Goal: Information Seeking & Learning: Understand process/instructions

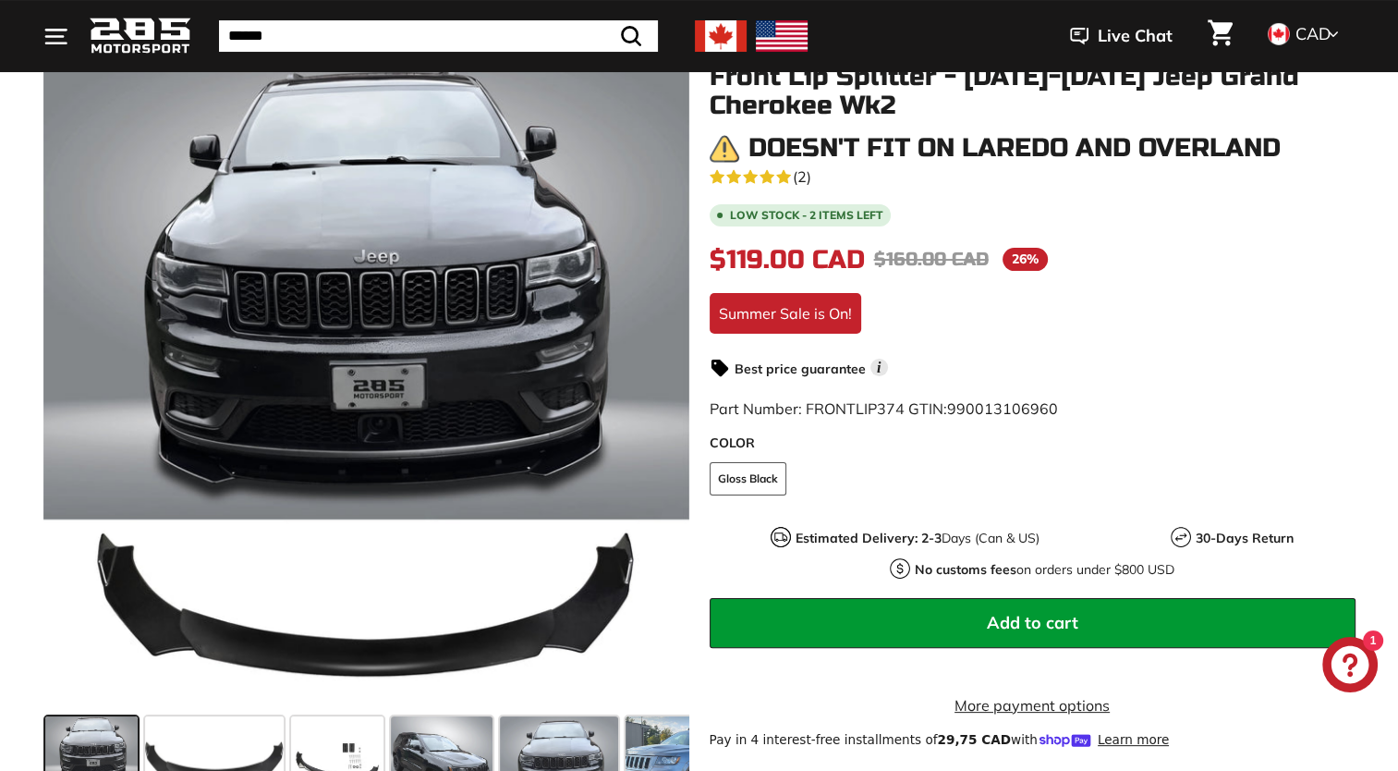
scroll to position [273, 0]
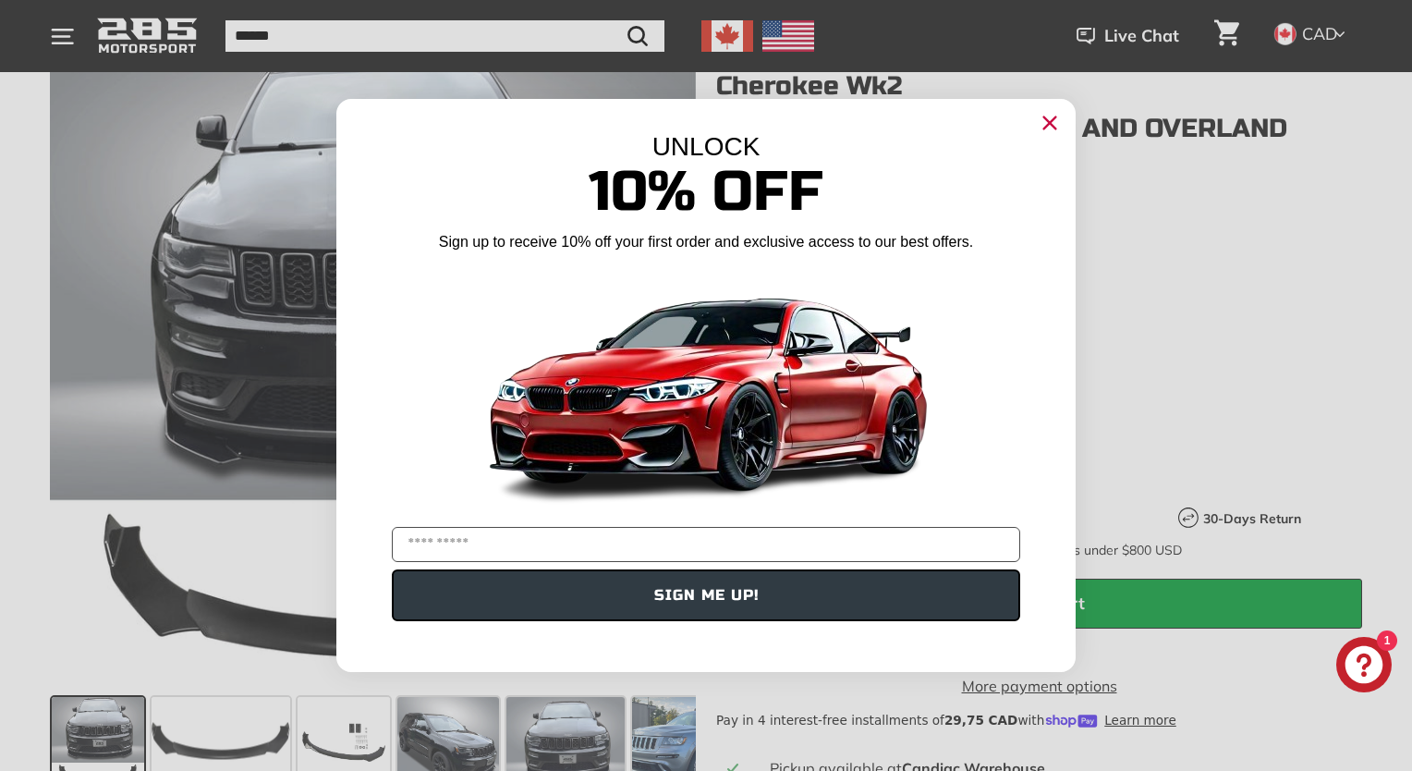
click at [1054, 128] on icon "Close dialog" at bounding box center [1050, 123] width 12 height 12
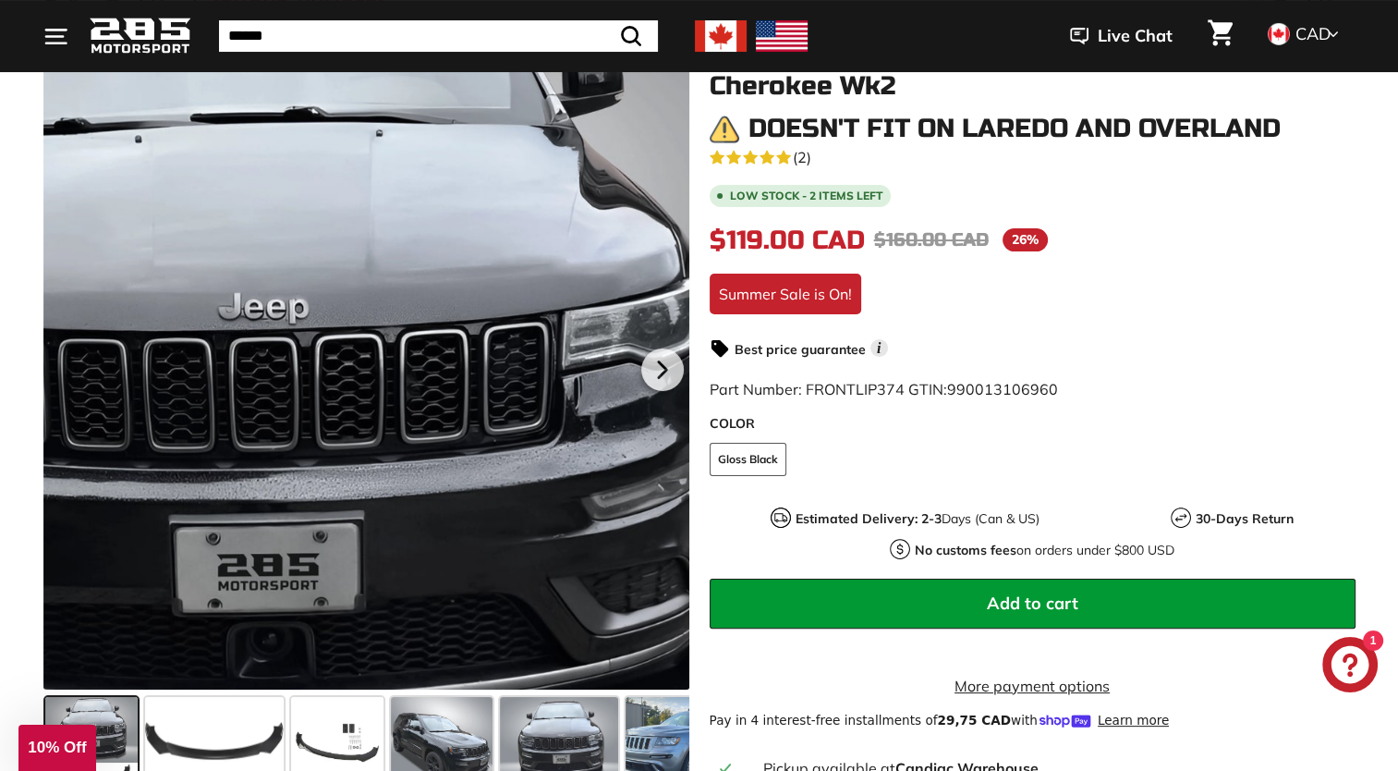
drag, startPoint x: 266, startPoint y: 225, endPoint x: 489, endPoint y: 166, distance: 230.4
click at [489, 166] on div at bounding box center [366, 366] width 646 height 646
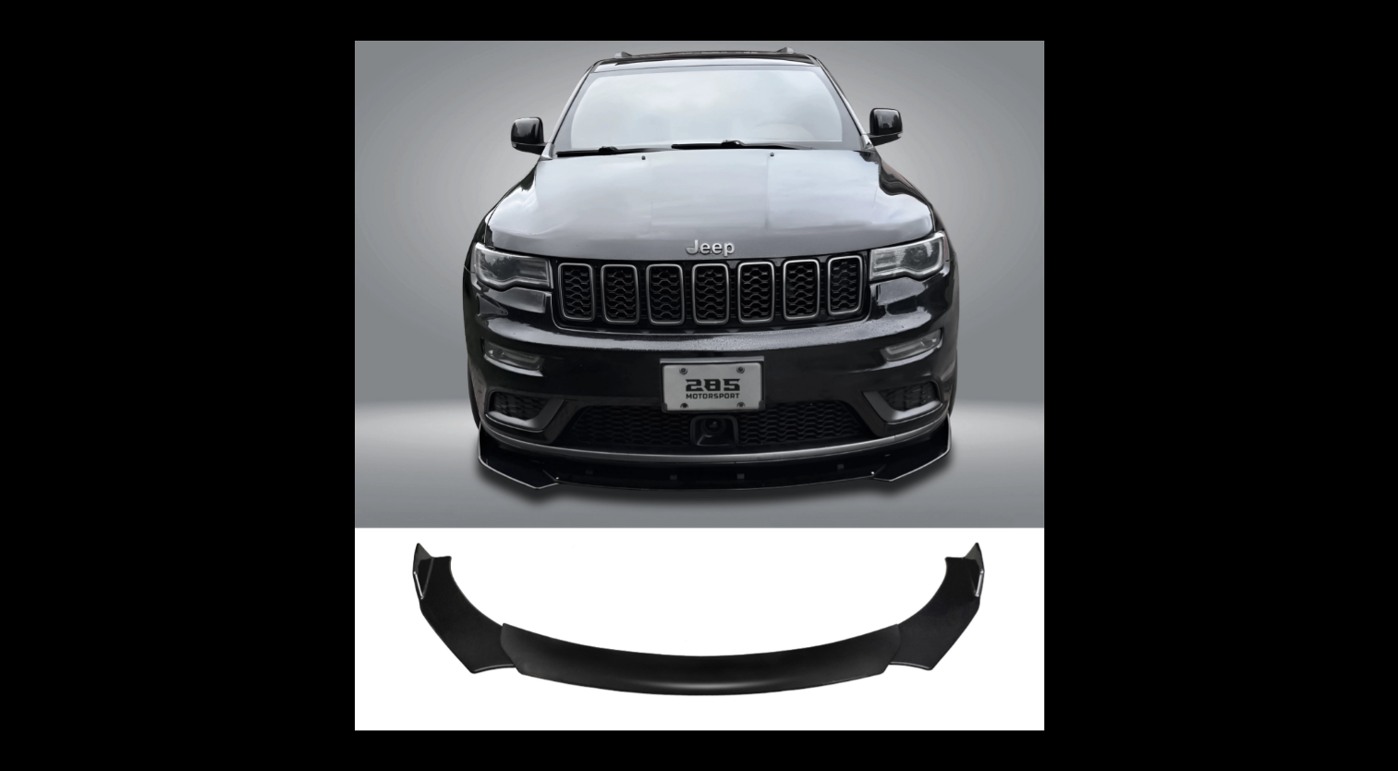
click at [1375, 383] on button at bounding box center [1365, 385] width 65 height 92
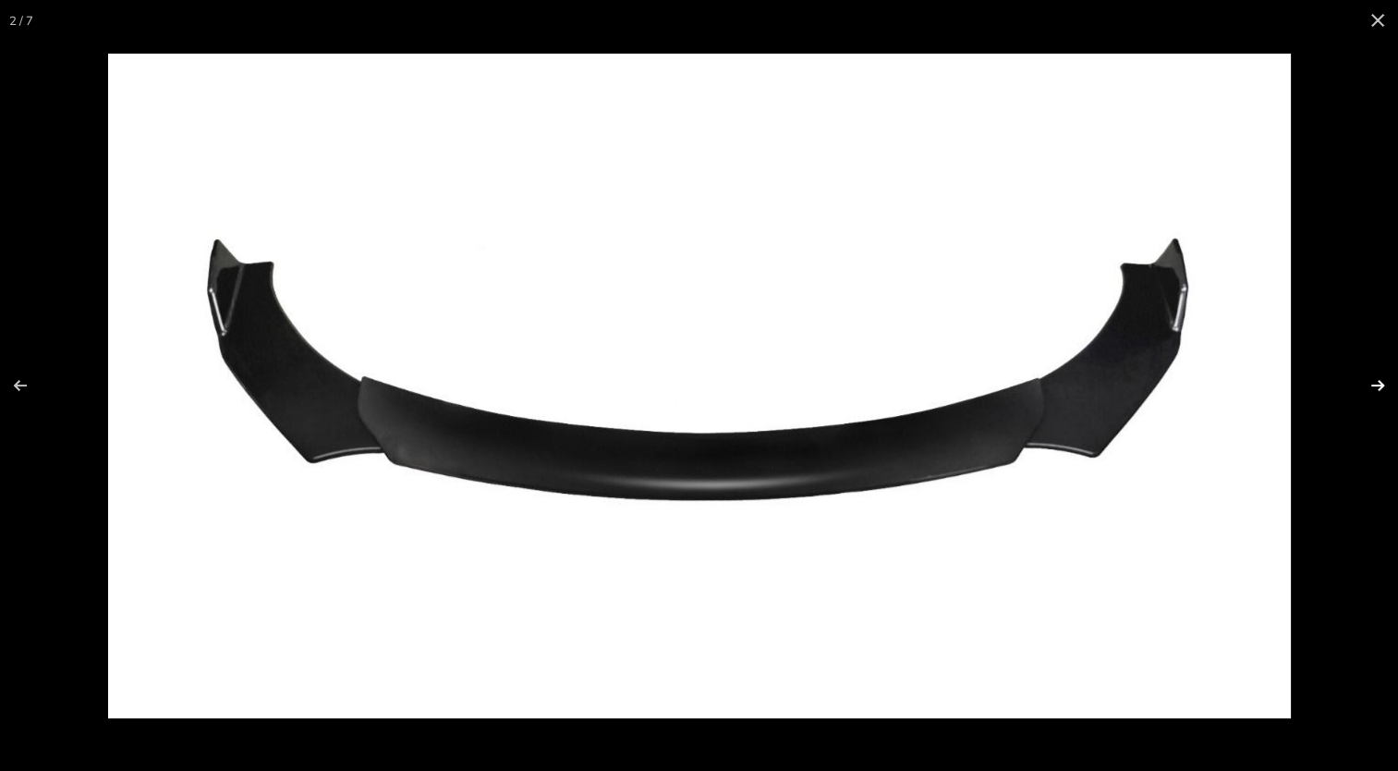
click at [1374, 384] on button at bounding box center [1365, 385] width 65 height 92
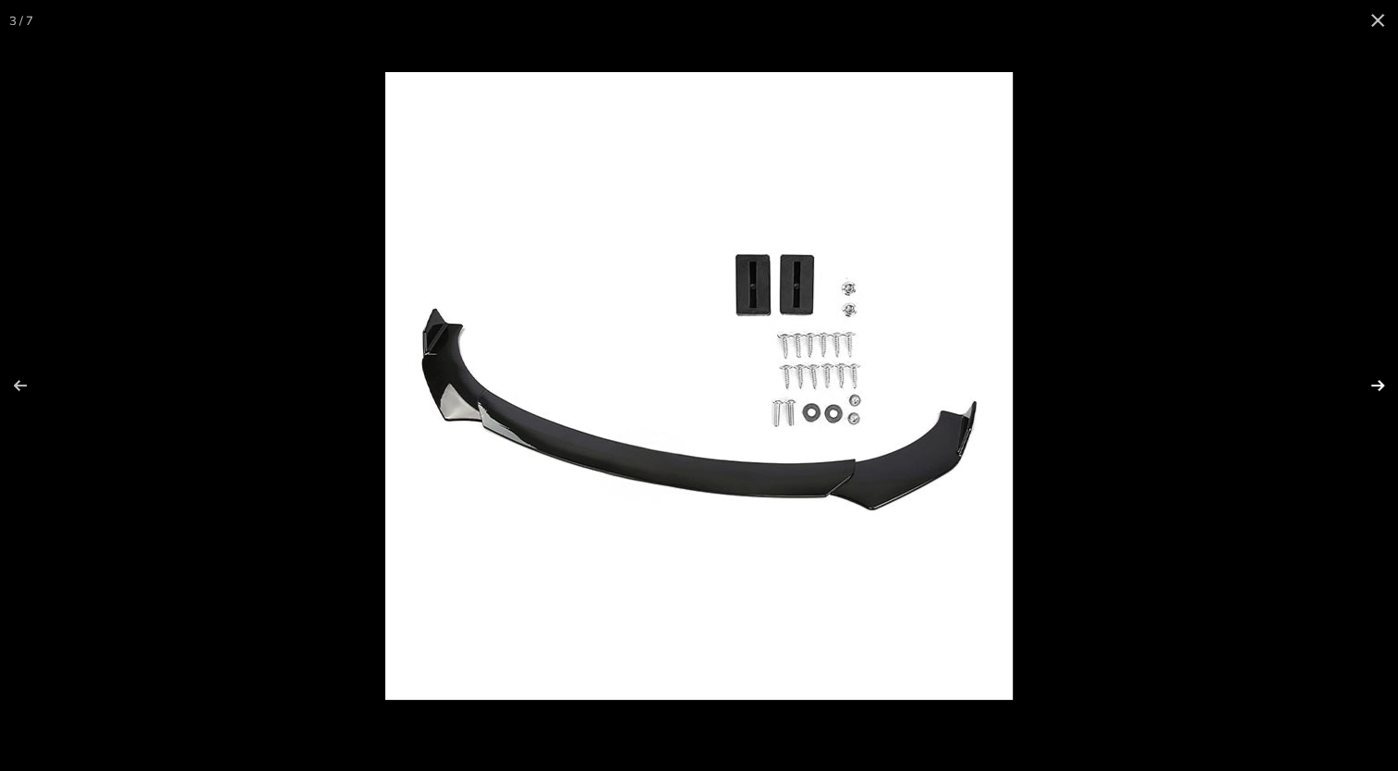
click at [1374, 384] on button at bounding box center [1365, 385] width 65 height 92
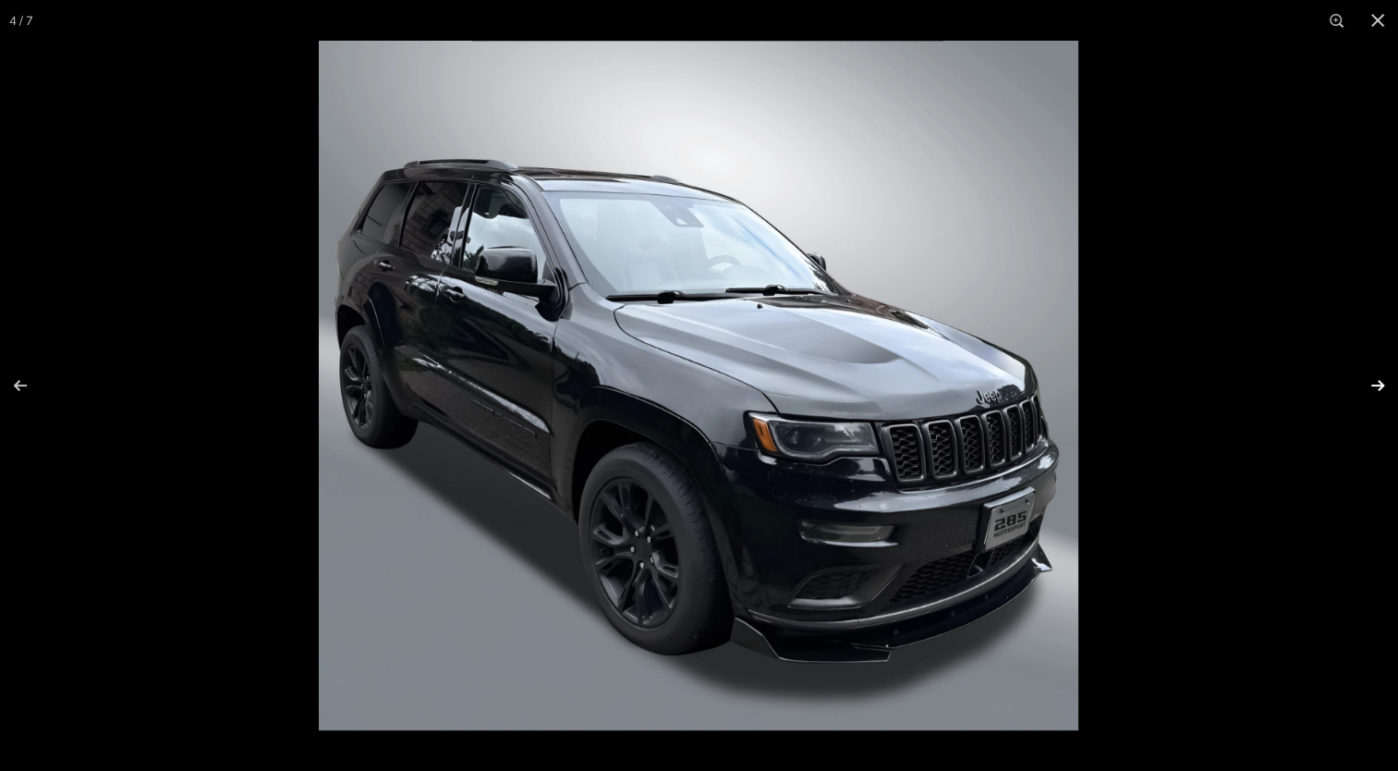
click at [1379, 386] on button at bounding box center [1365, 385] width 65 height 92
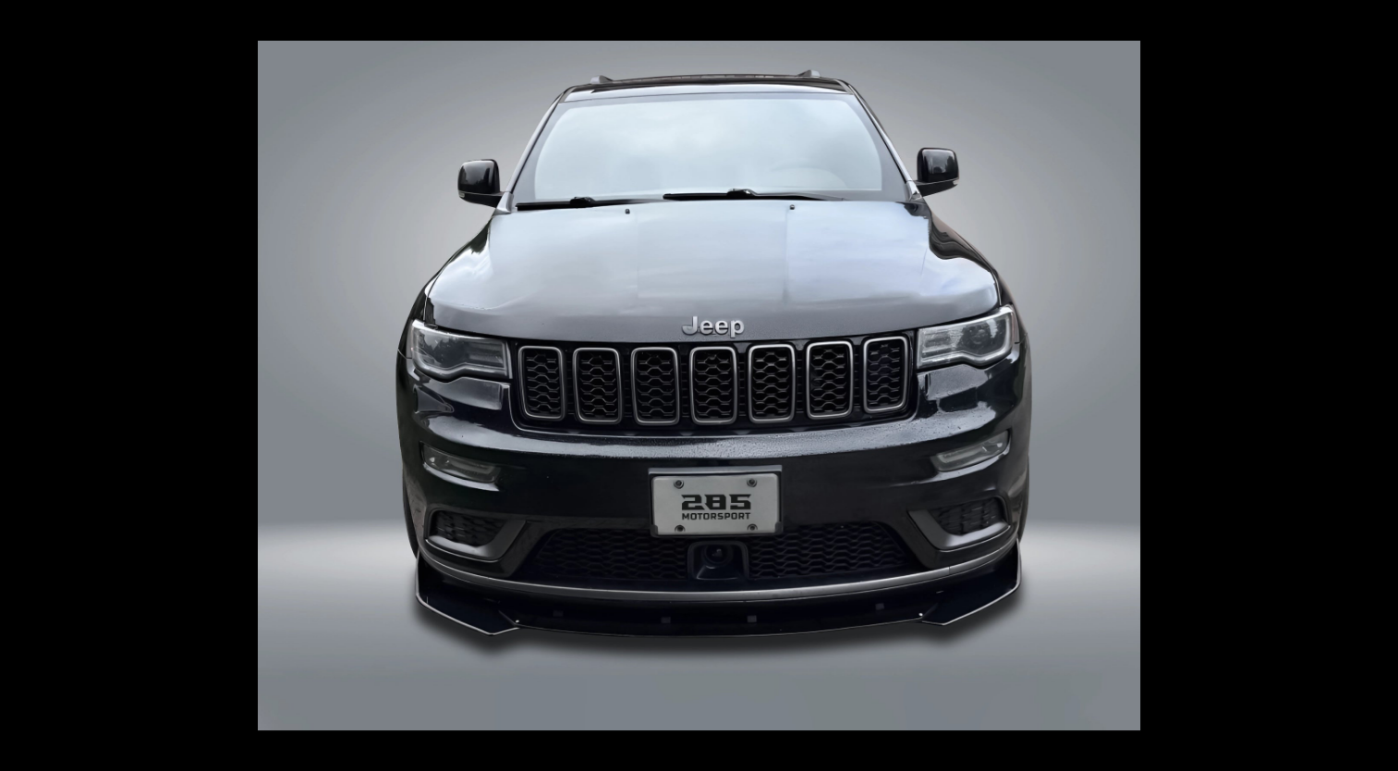
click at [1379, 386] on button at bounding box center [1365, 385] width 65 height 92
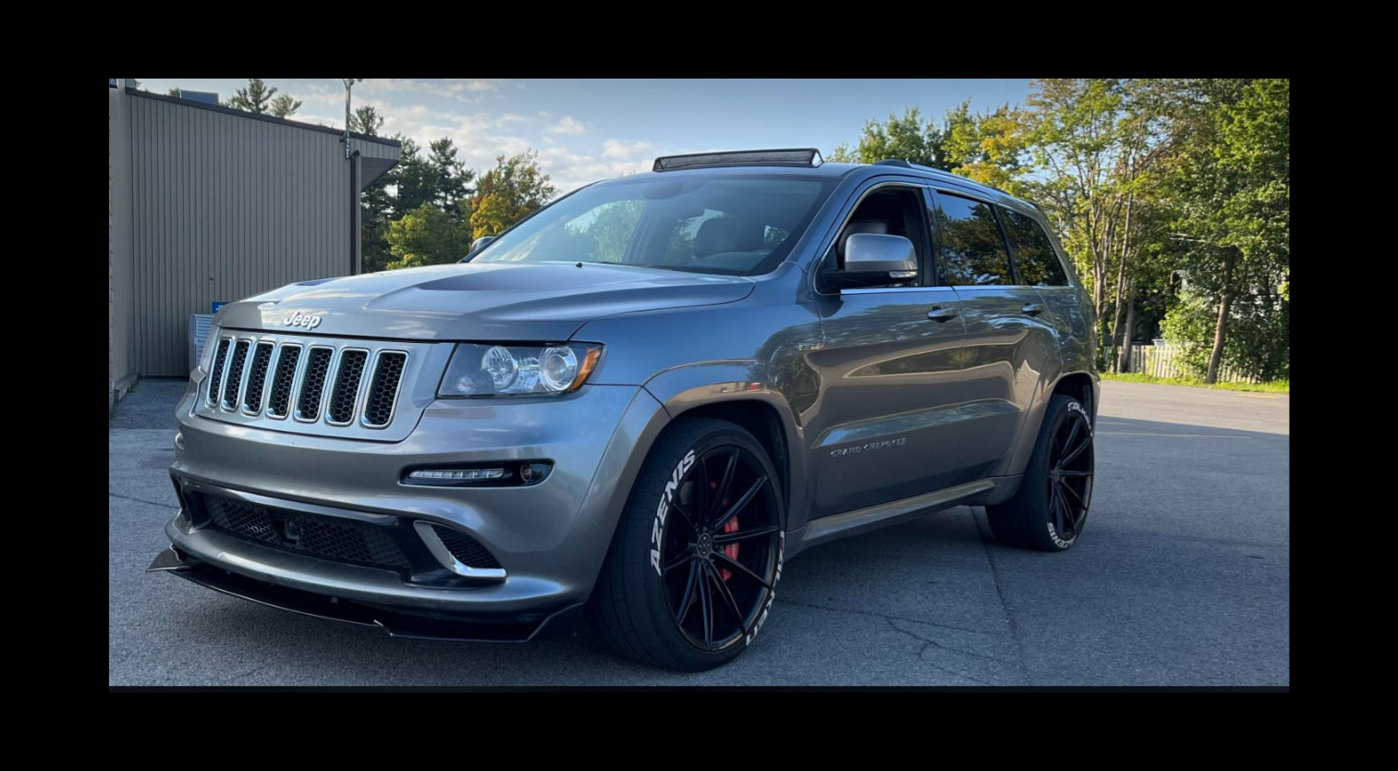
scroll to position [0, 178]
click at [1379, 386] on button at bounding box center [1365, 385] width 65 height 92
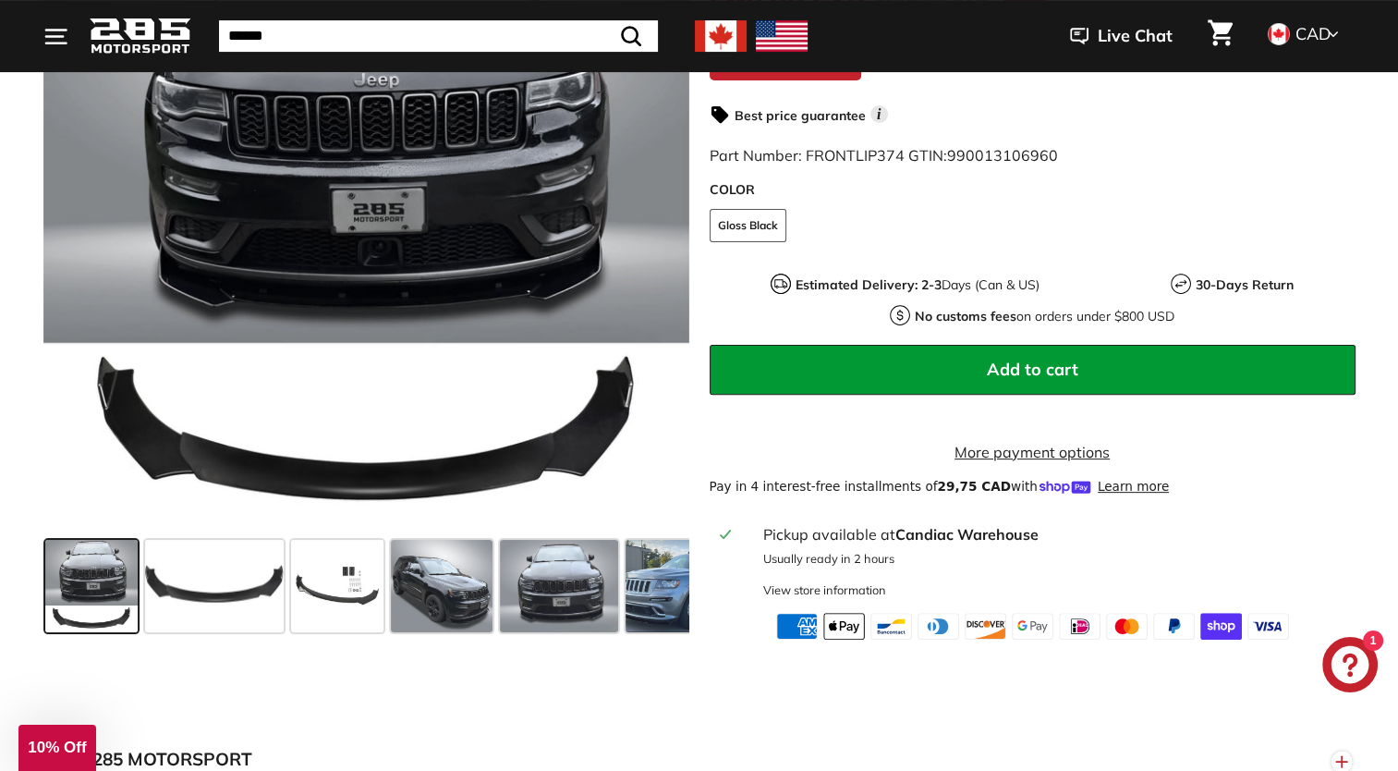
scroll to position [510, 0]
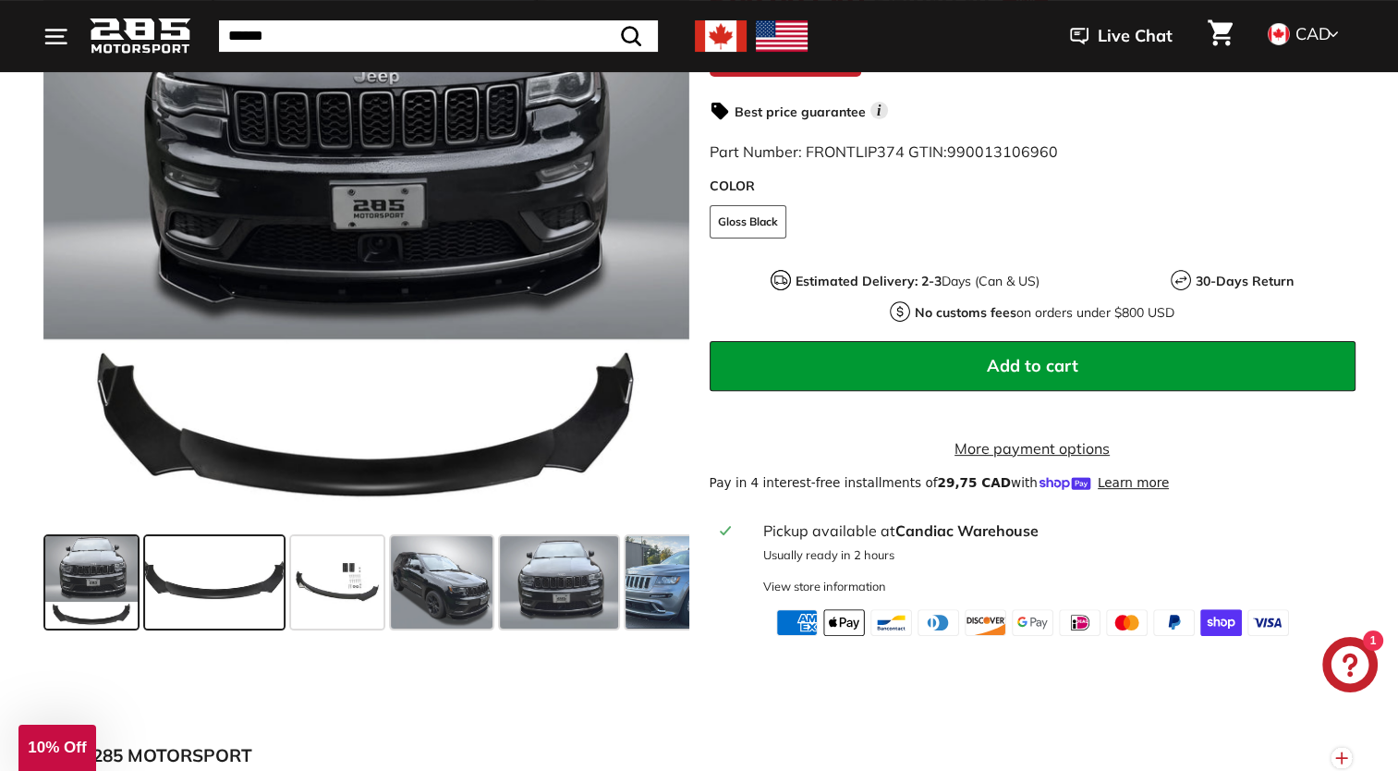
click at [194, 598] on span at bounding box center [214, 582] width 139 height 92
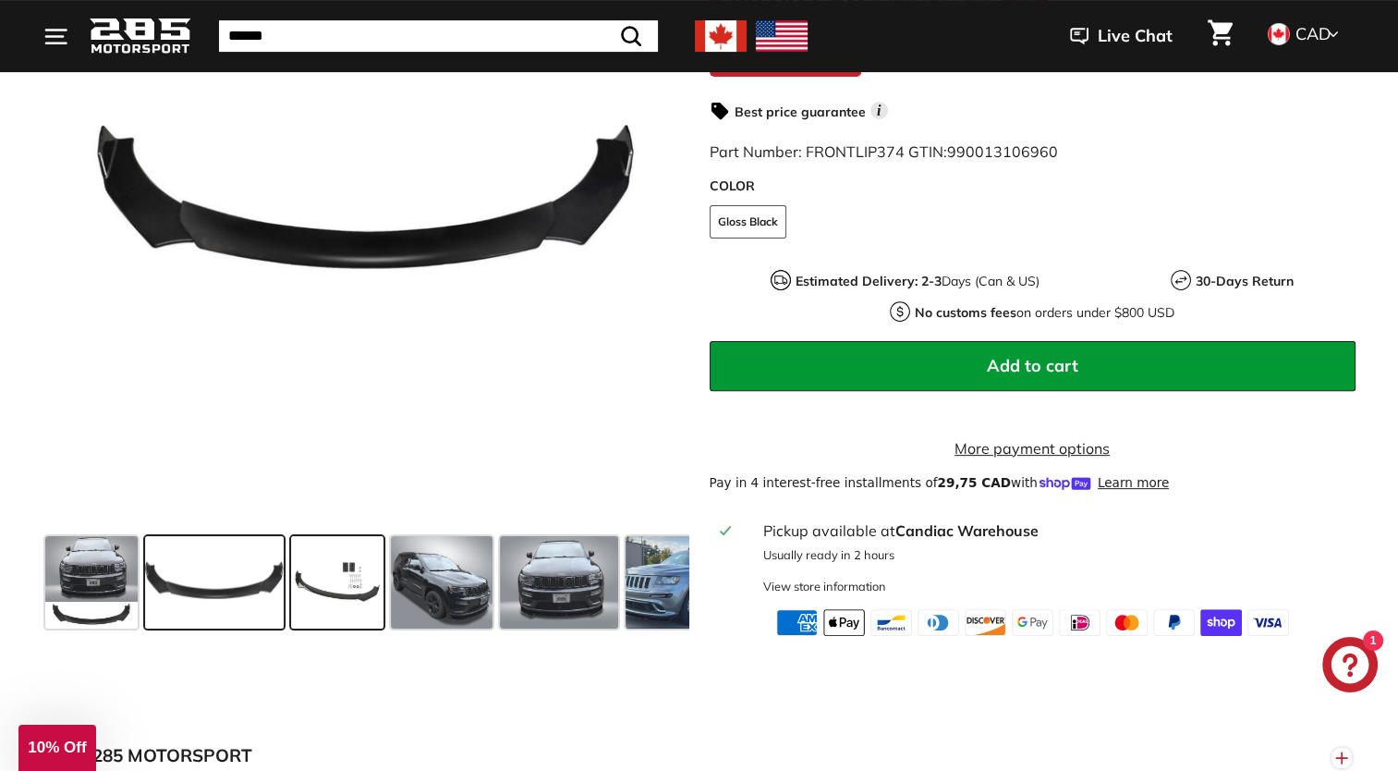
click at [335, 607] on span at bounding box center [337, 582] width 92 height 92
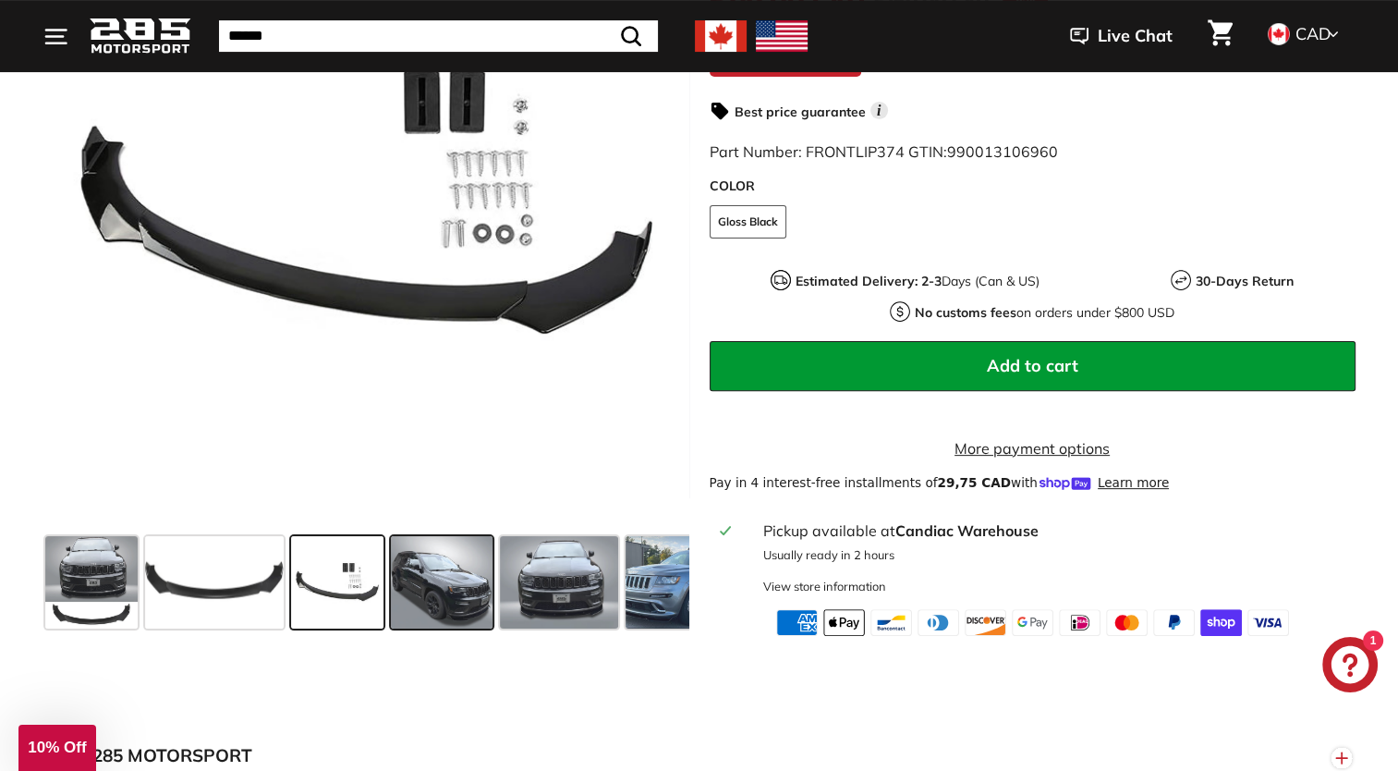
click at [429, 613] on span at bounding box center [442, 582] width 102 height 92
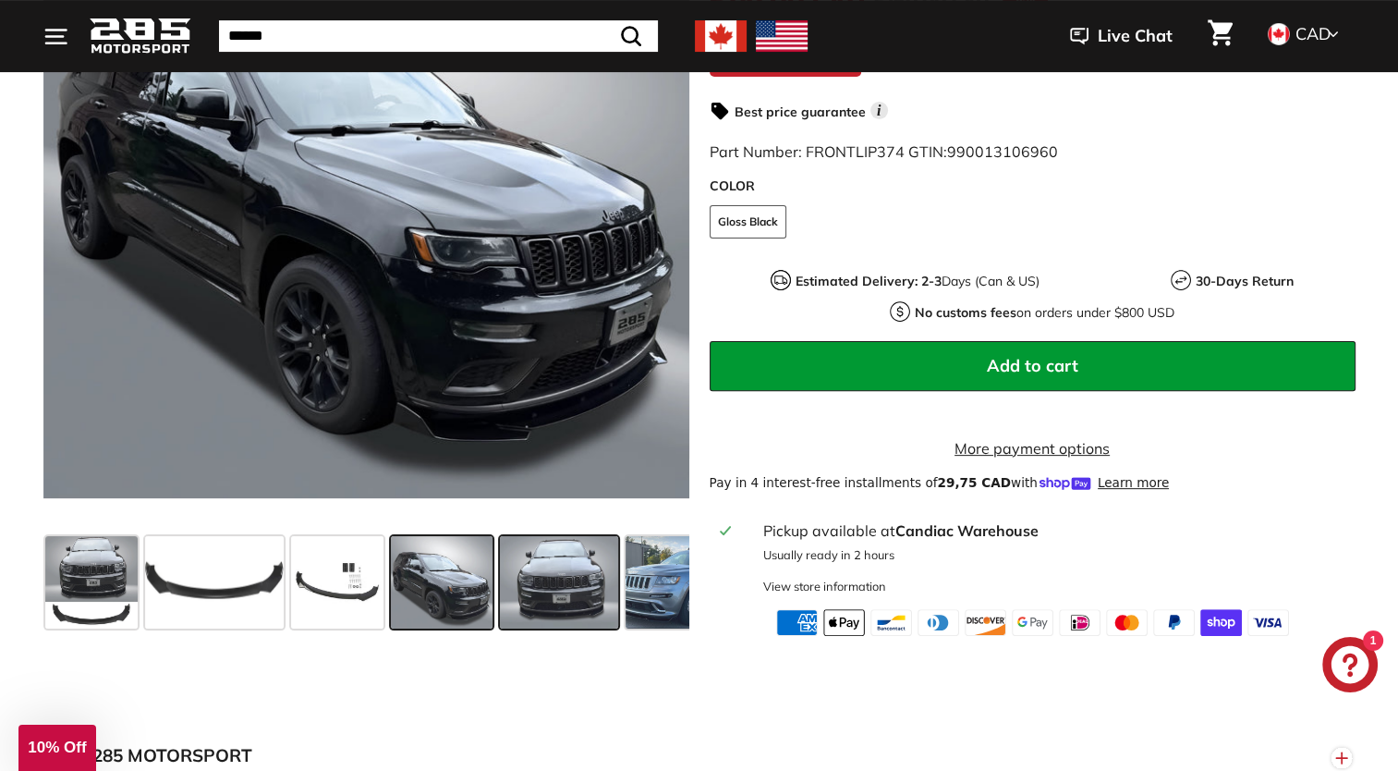
click at [569, 590] on span at bounding box center [559, 582] width 118 height 92
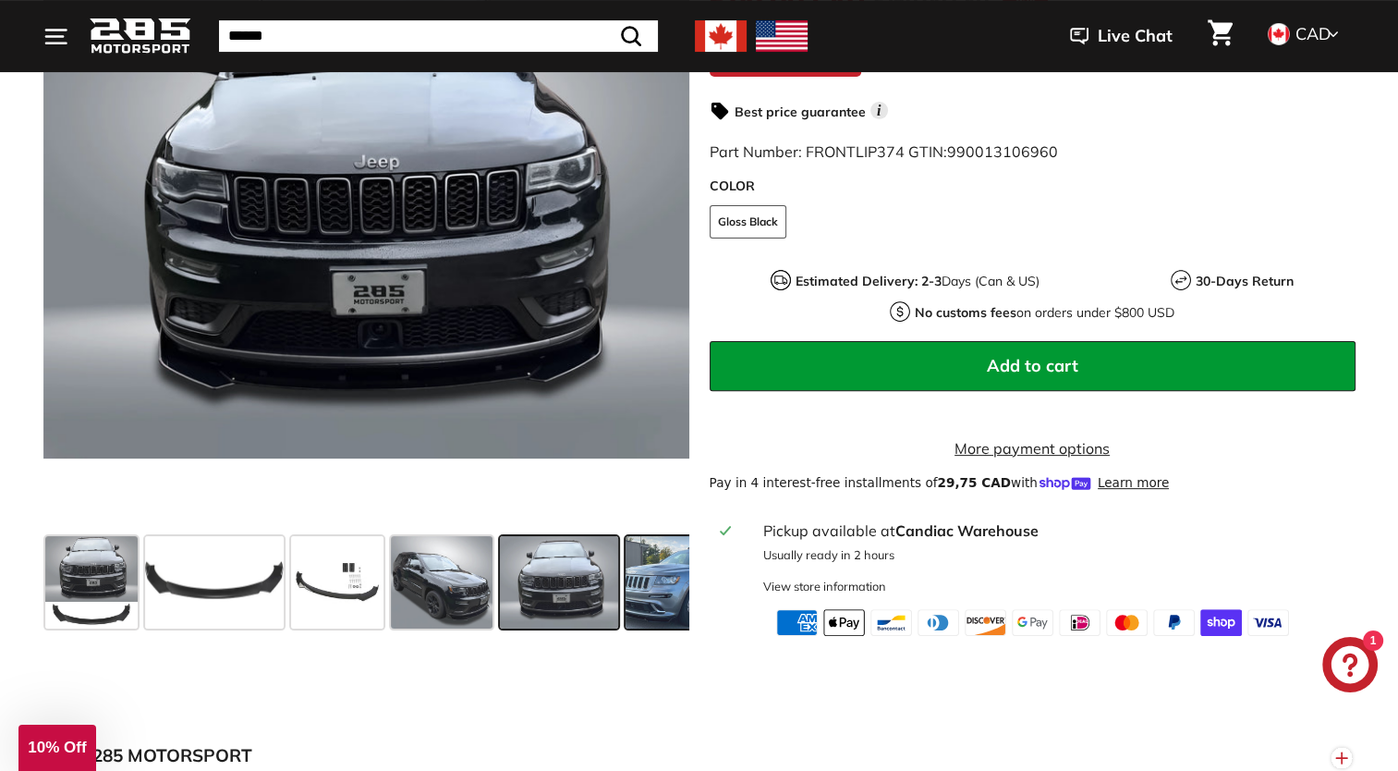
click at [649, 588] on span at bounding box center [695, 582] width 139 height 92
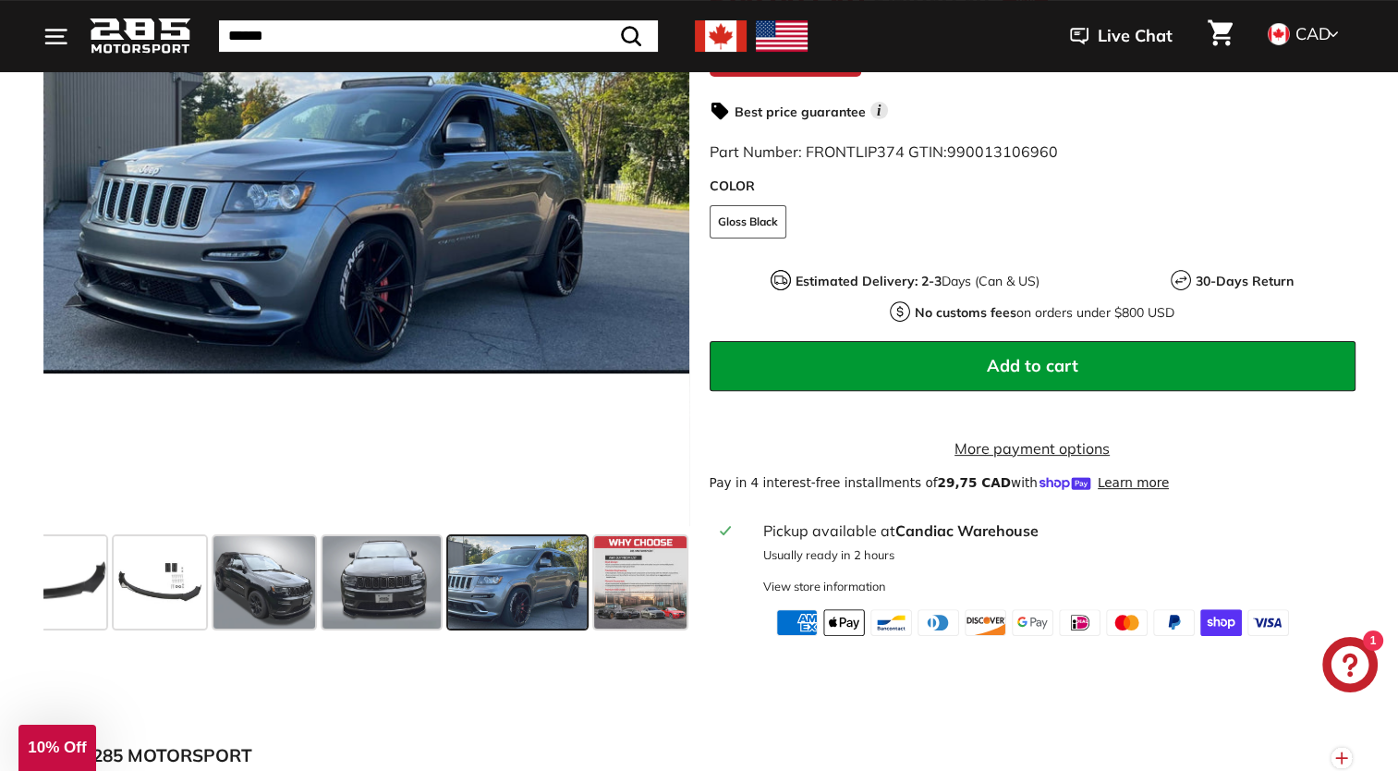
scroll to position [0, 178]
click at [655, 592] on span at bounding box center [639, 582] width 92 height 92
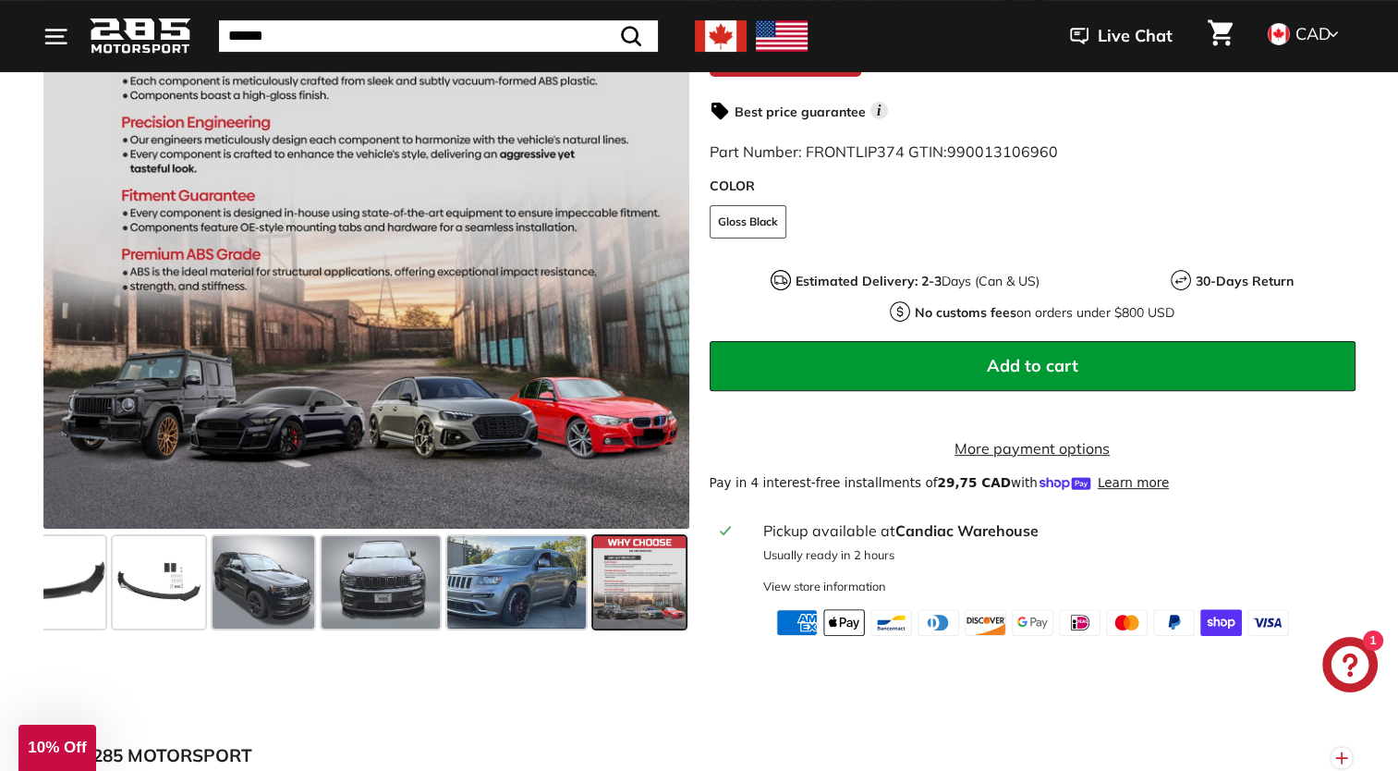
click at [1334, 35] on icon at bounding box center [1333, 34] width 11 height 17
click at [1287, 90] on span at bounding box center [1278, 96] width 24 height 24
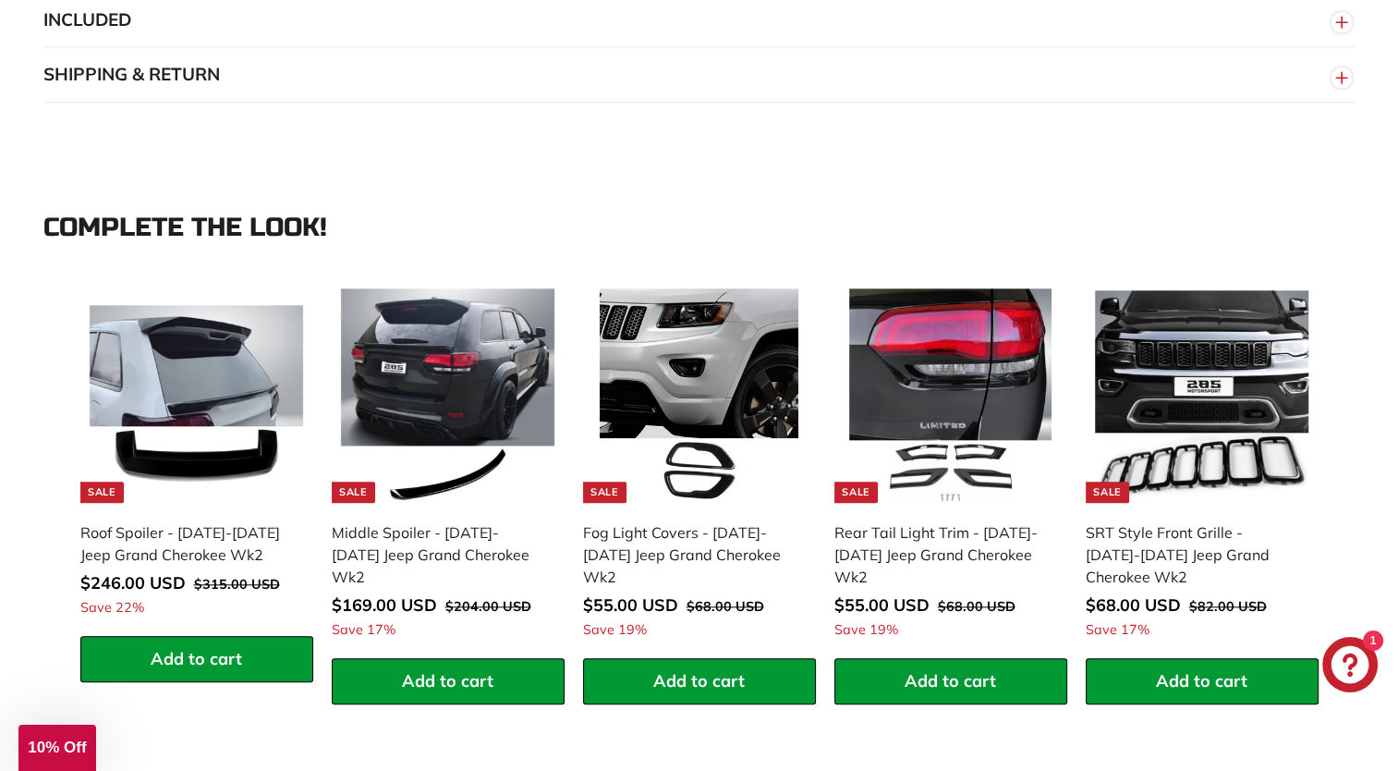
scroll to position [1636, 0]
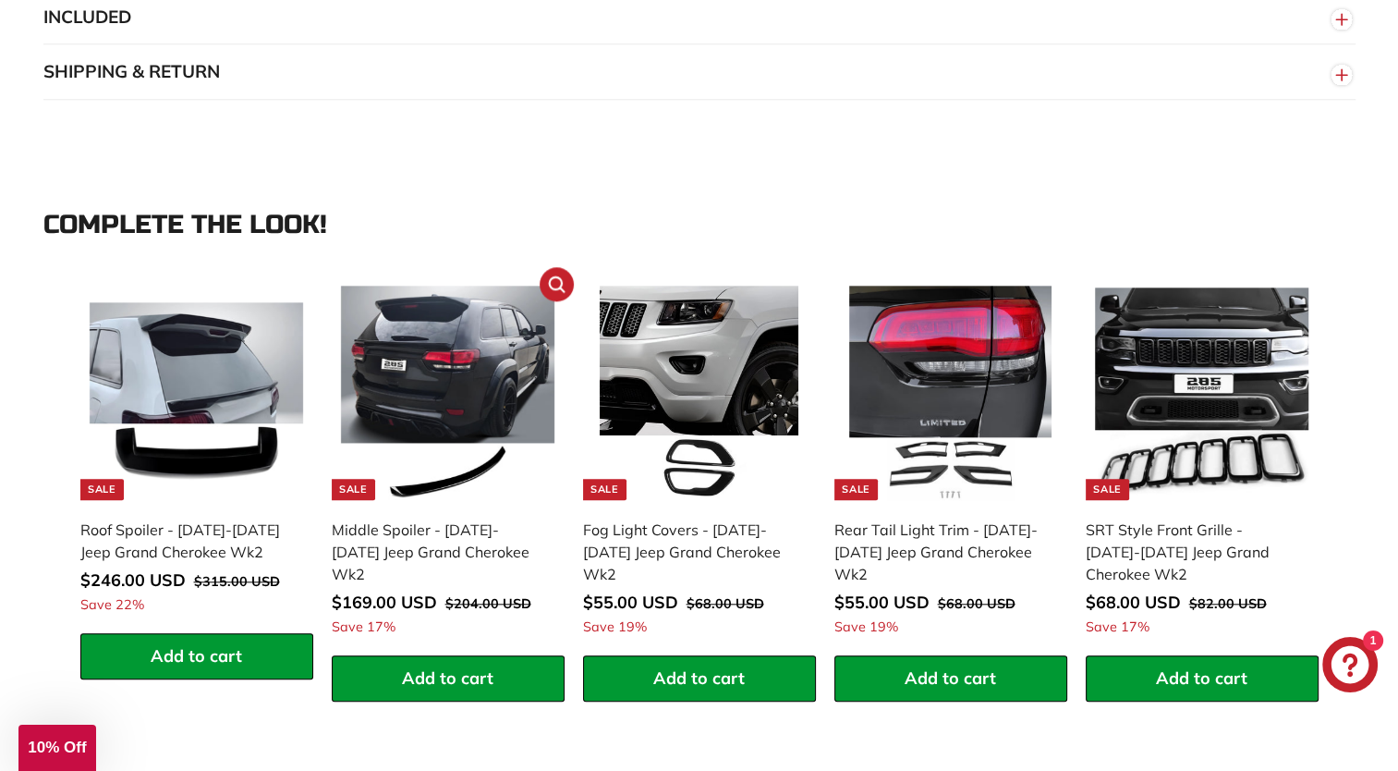
click at [463, 437] on img at bounding box center [448, 393] width 214 height 214
click at [989, 409] on img at bounding box center [951, 393] width 214 height 214
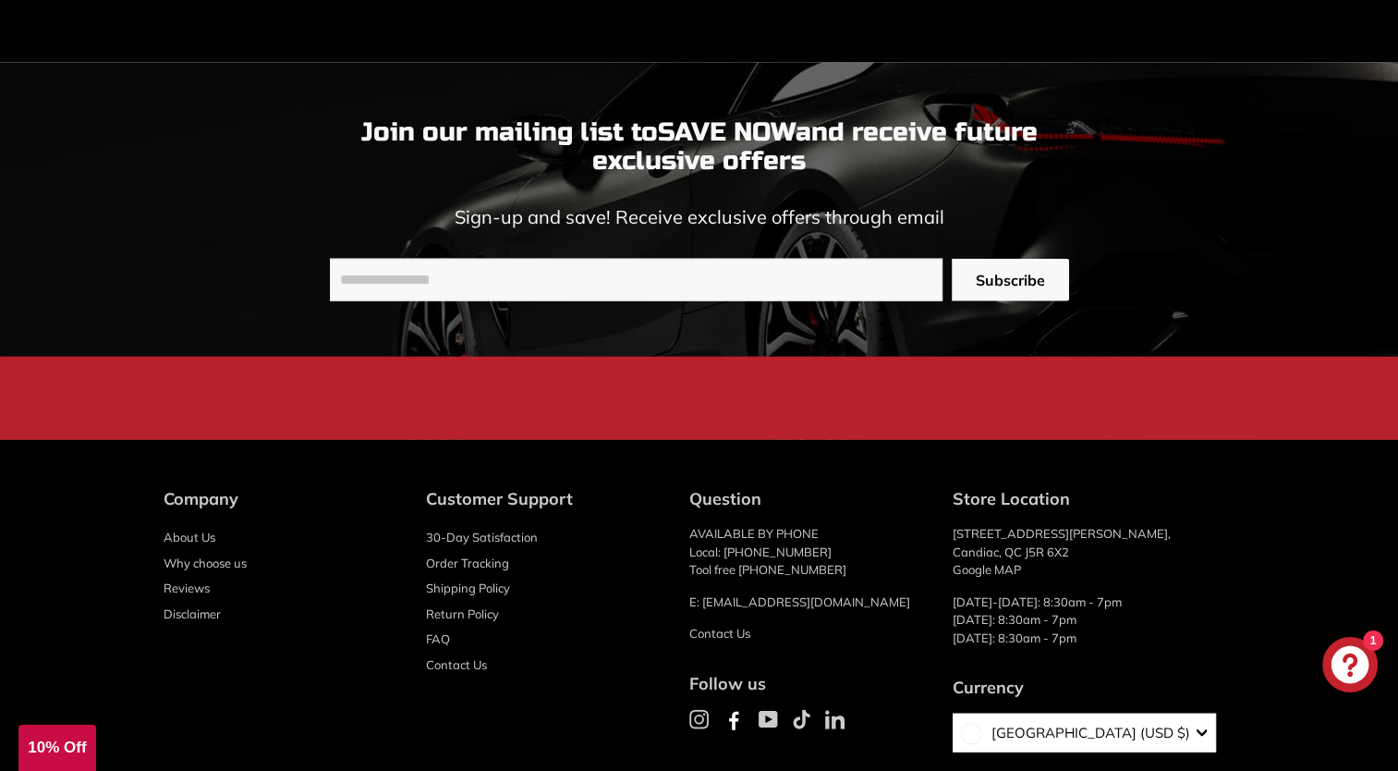
scroll to position [4212, 0]
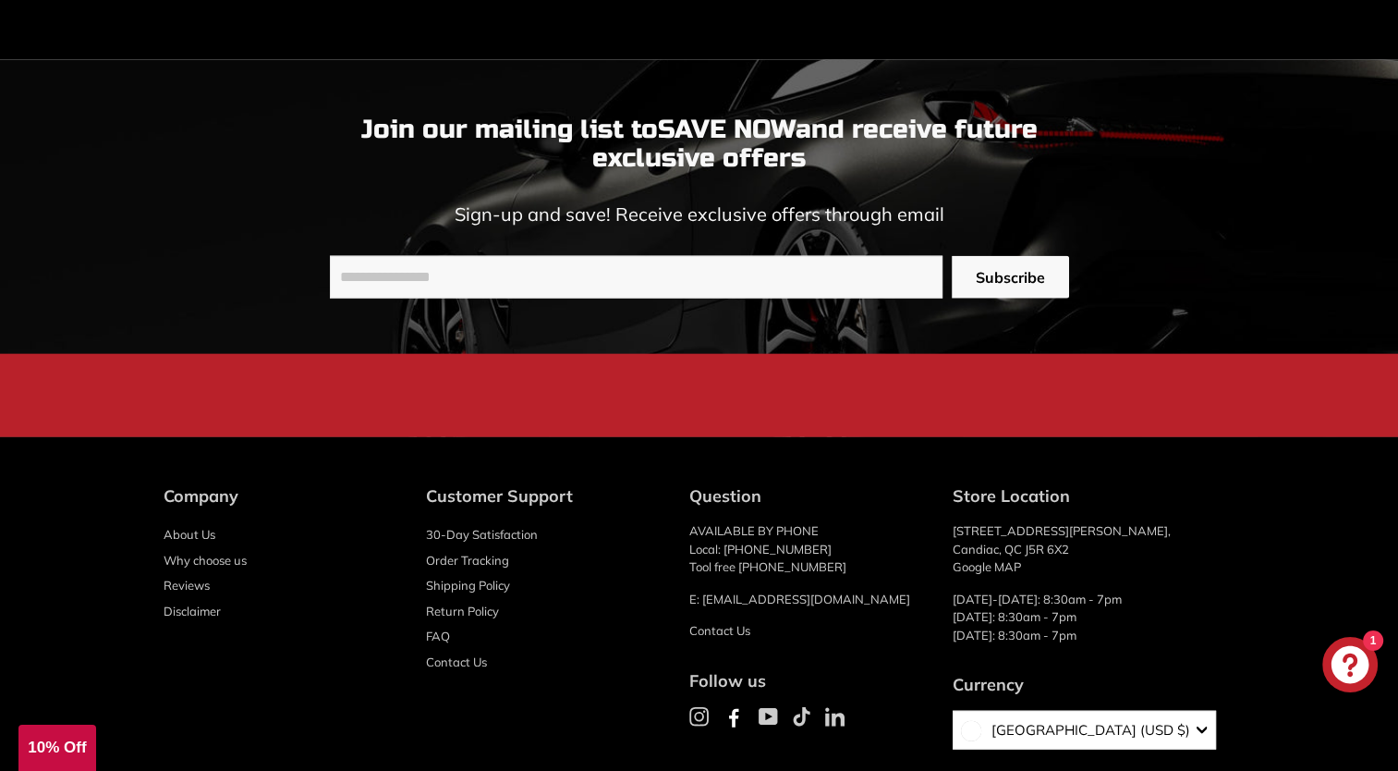
click at [482, 599] on link "Shipping Policy" at bounding box center [468, 586] width 84 height 26
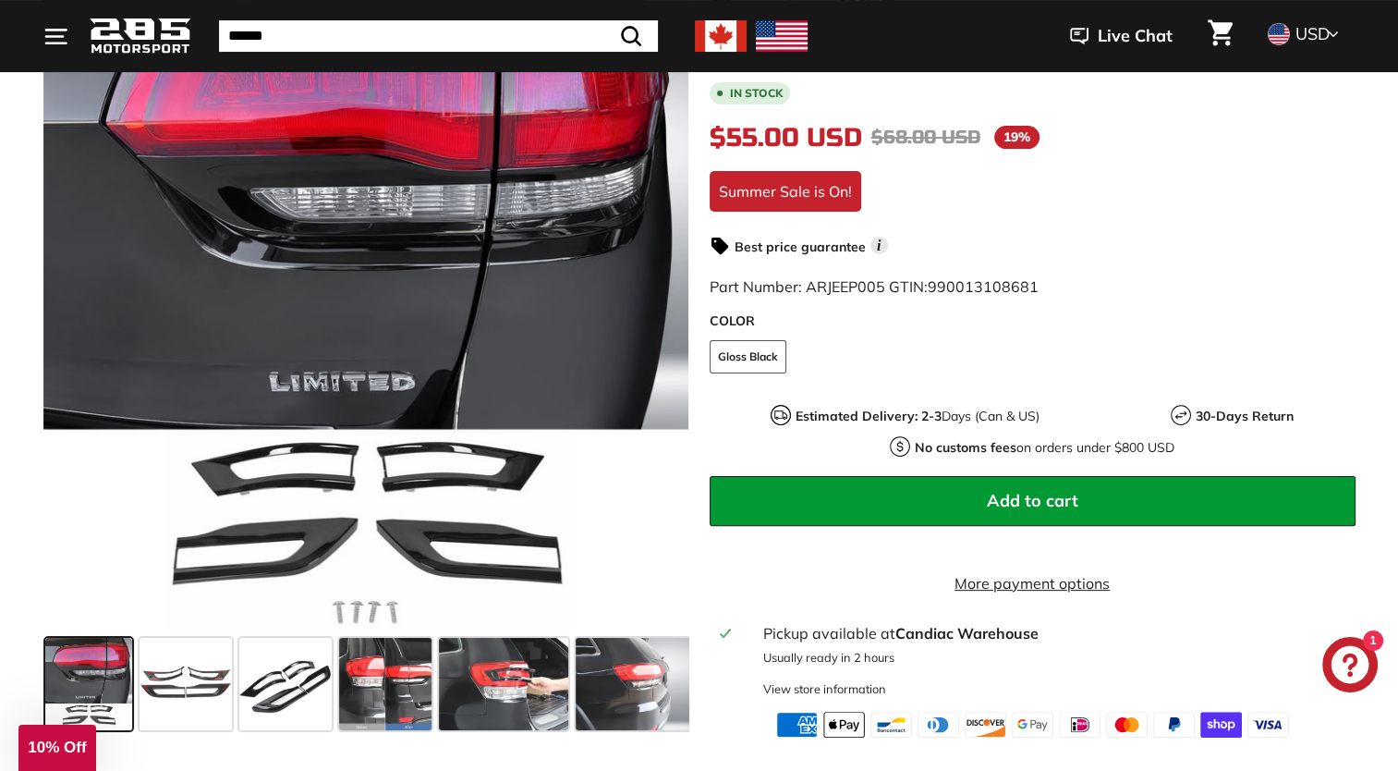
scroll to position [373, 0]
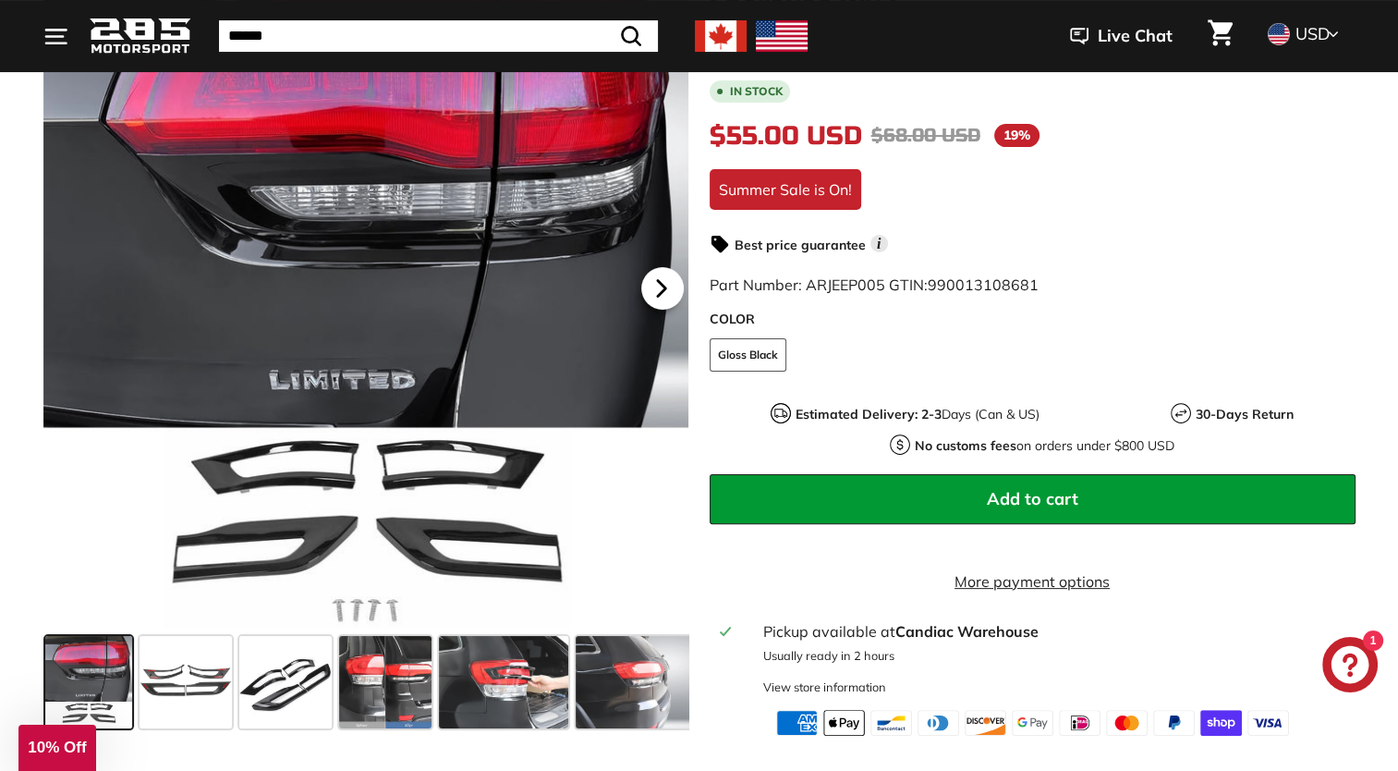
click at [661, 291] on icon at bounding box center [660, 289] width 7 height 16
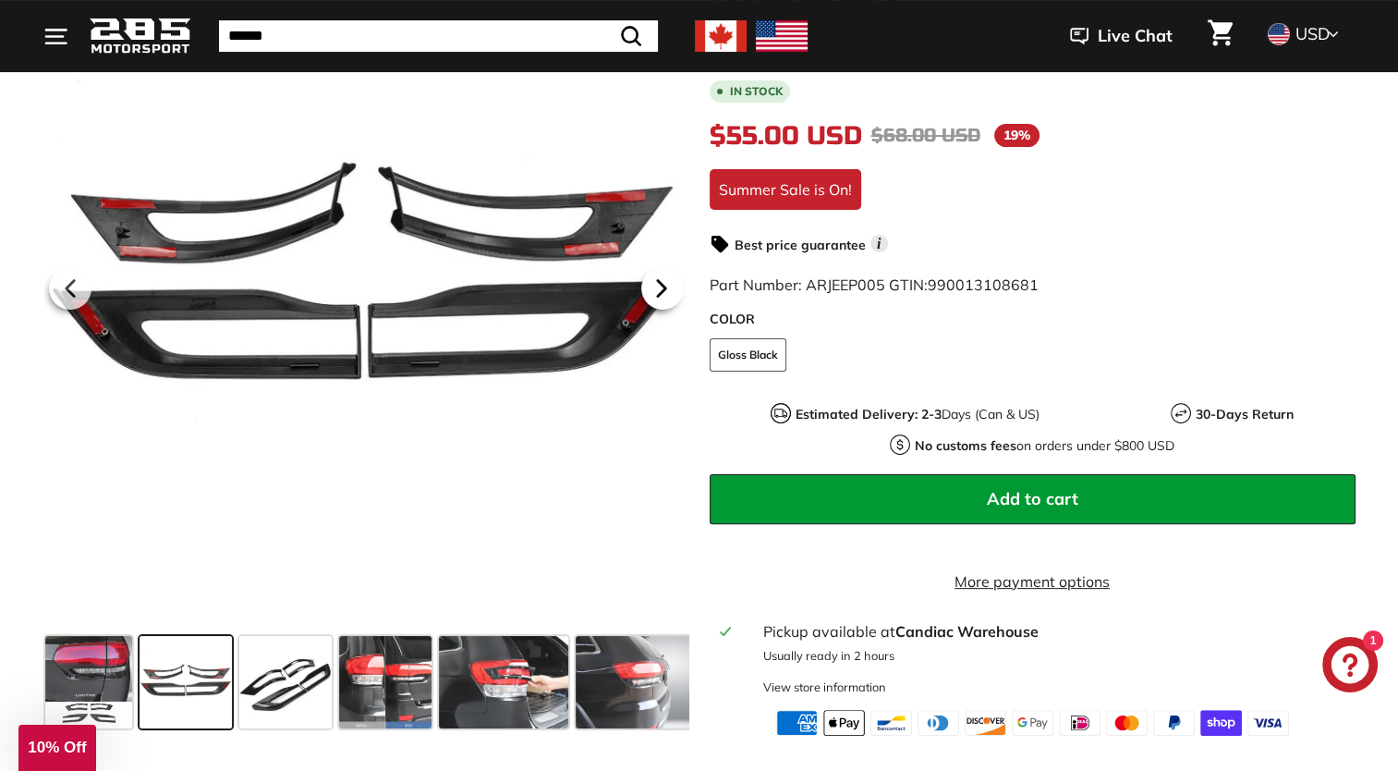
click at [661, 291] on icon at bounding box center [660, 289] width 7 height 16
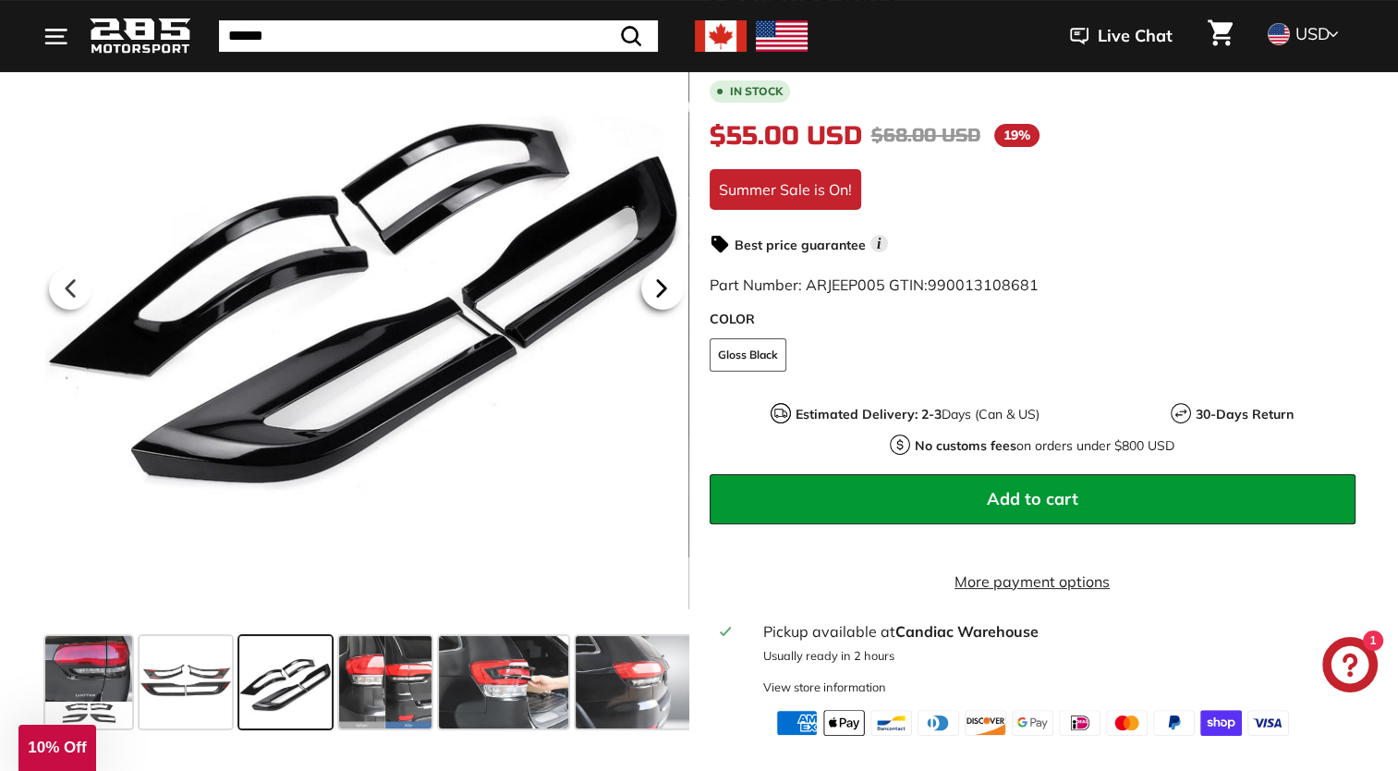
click at [661, 291] on icon at bounding box center [660, 289] width 7 height 16
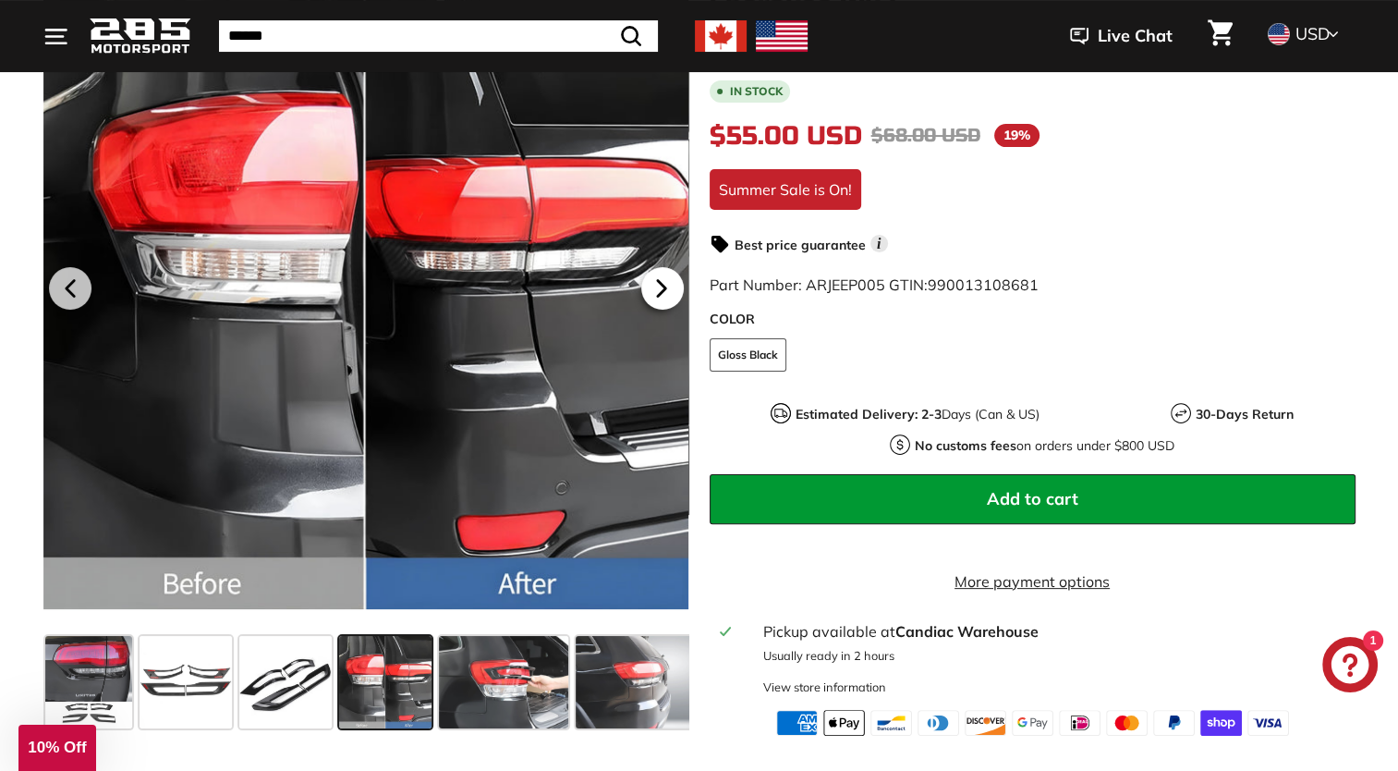
click at [661, 291] on icon at bounding box center [660, 289] width 7 height 16
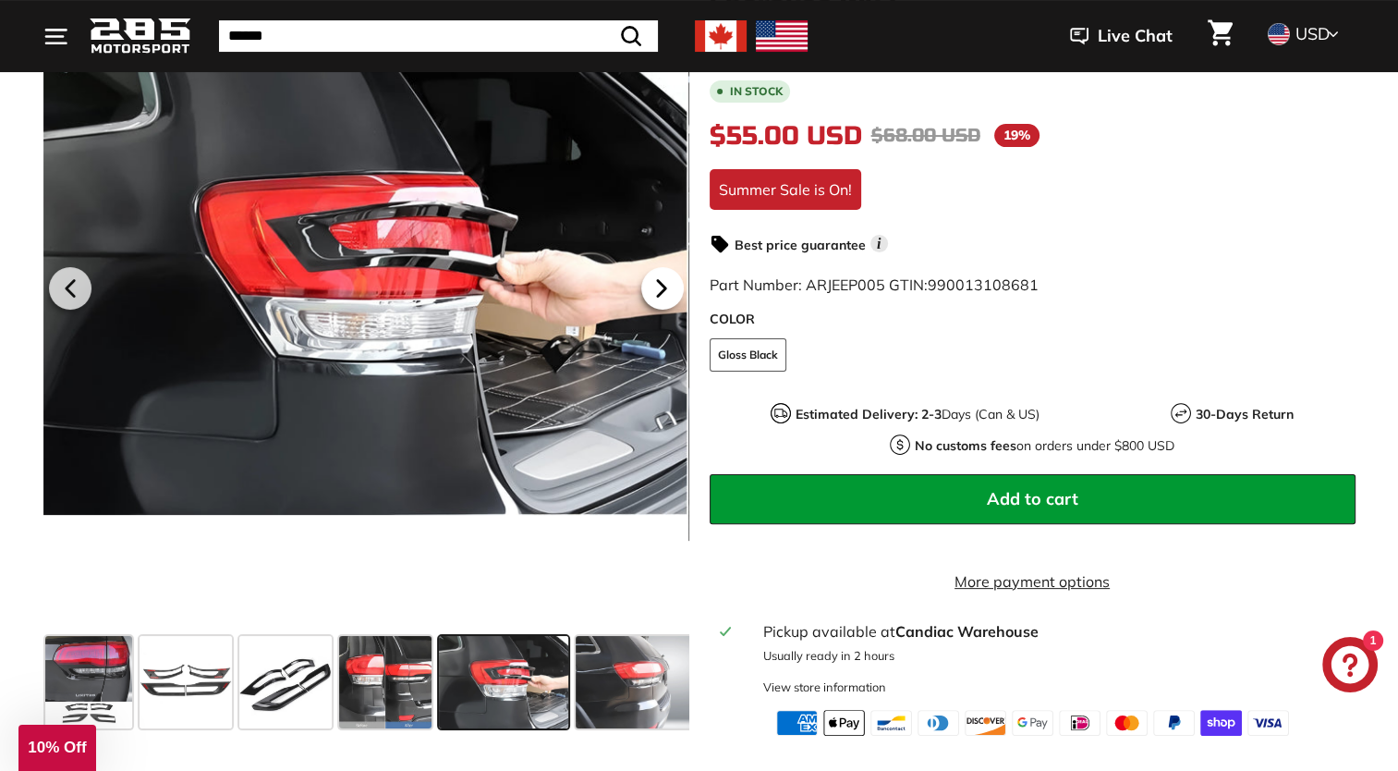
click at [661, 291] on icon at bounding box center [660, 289] width 7 height 16
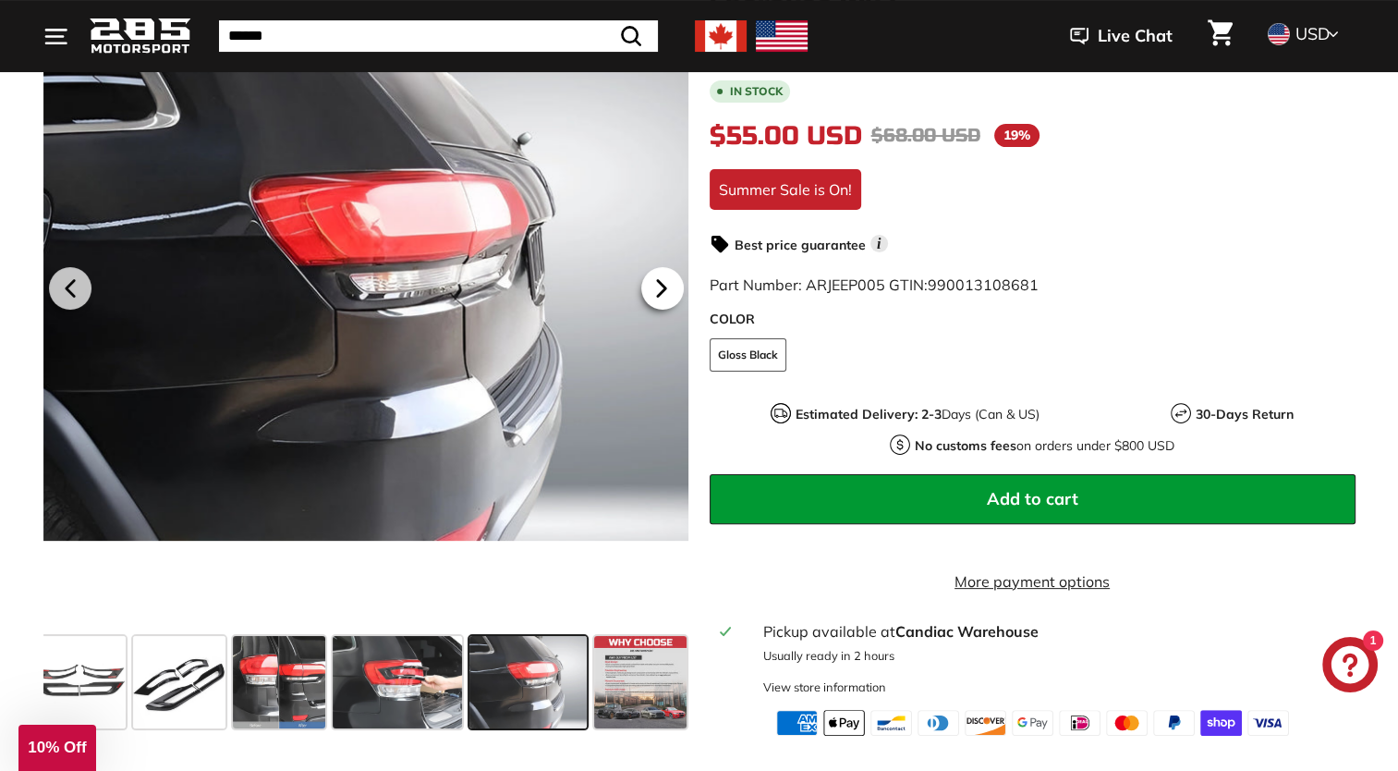
scroll to position [0, 107]
click at [661, 291] on icon at bounding box center [660, 289] width 7 height 16
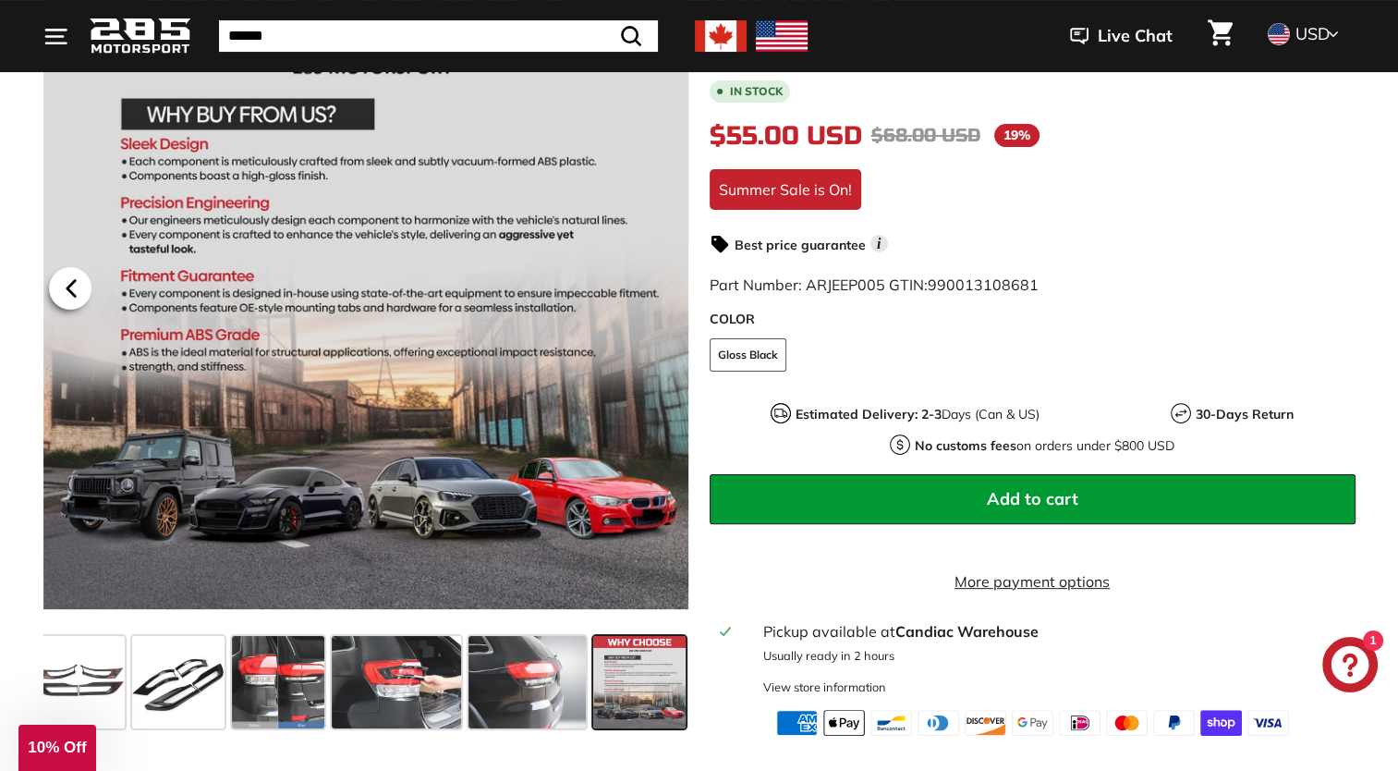
click at [78, 279] on icon at bounding box center [71, 288] width 43 height 43
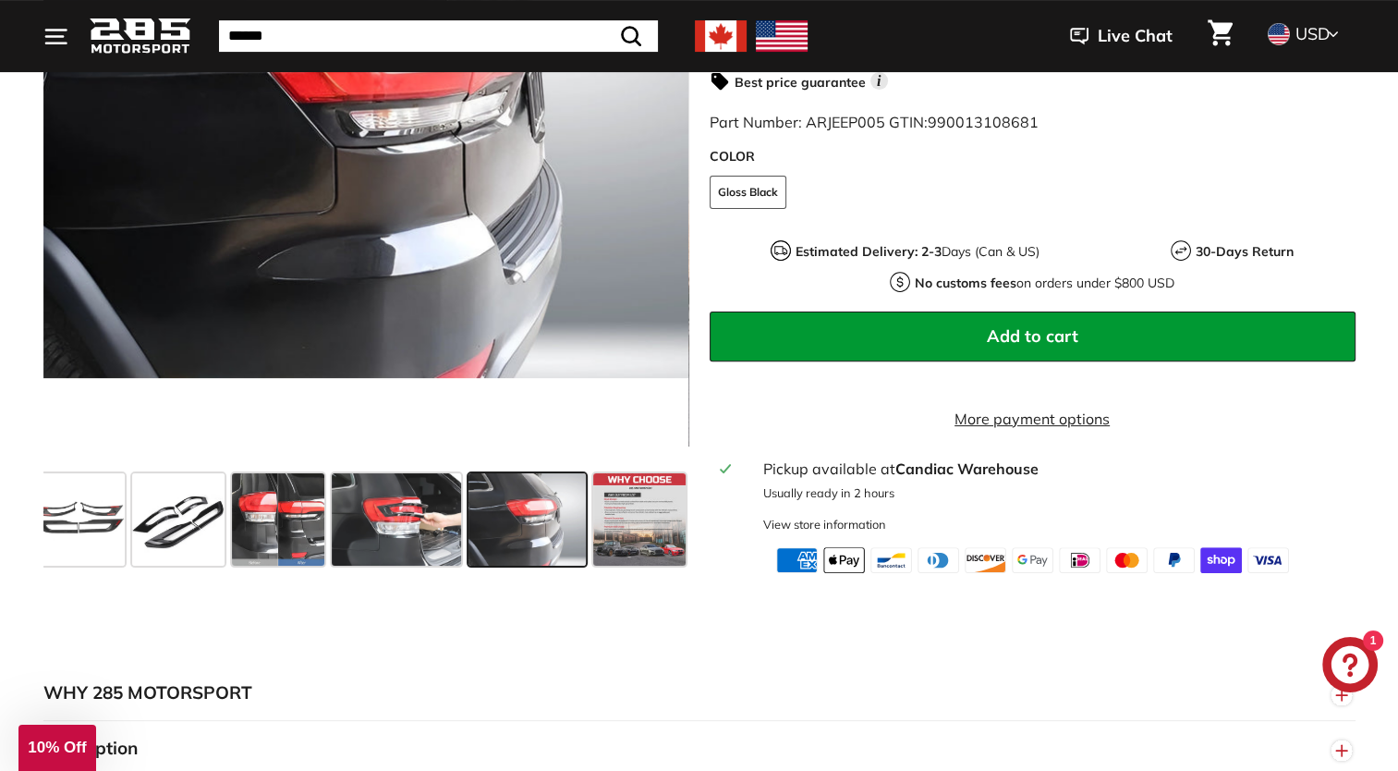
scroll to position [604, 0]
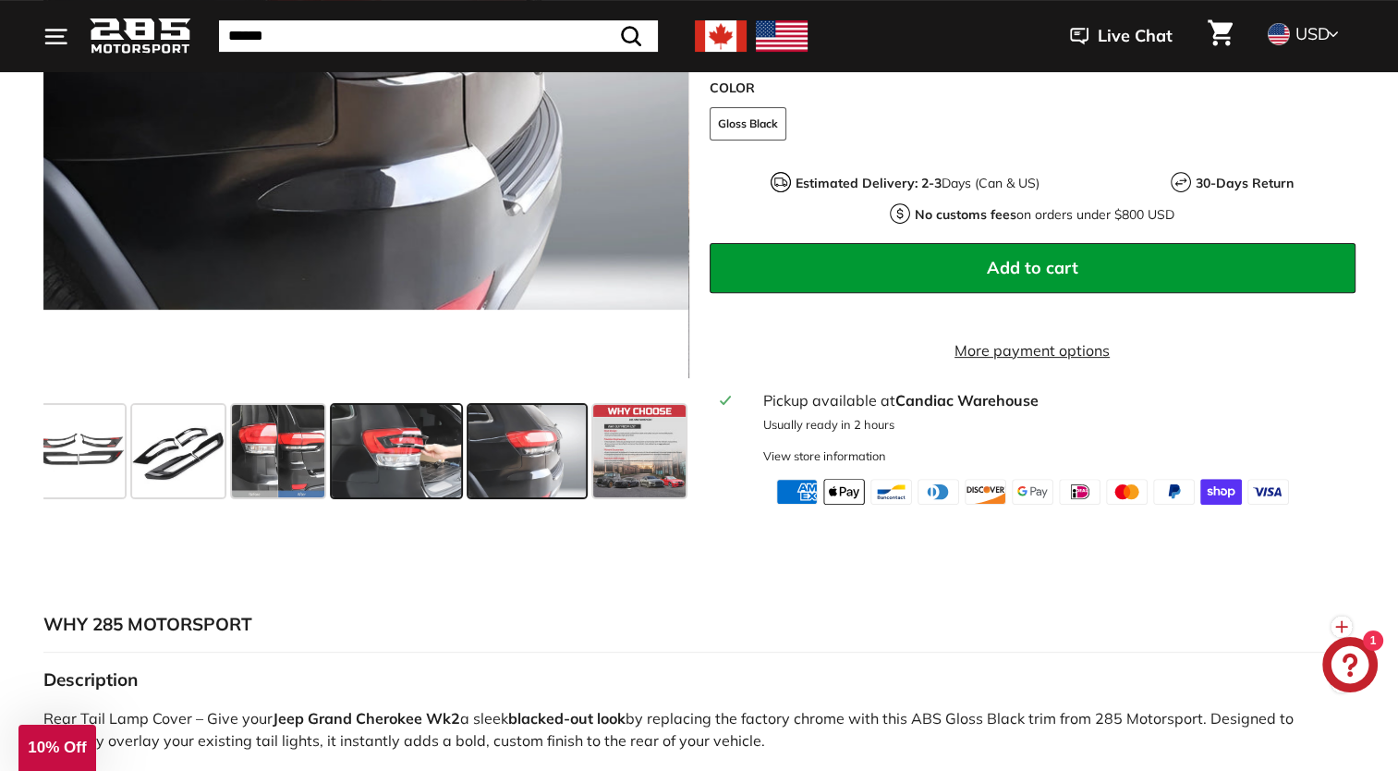
click at [410, 457] on span at bounding box center [397, 451] width 130 height 92
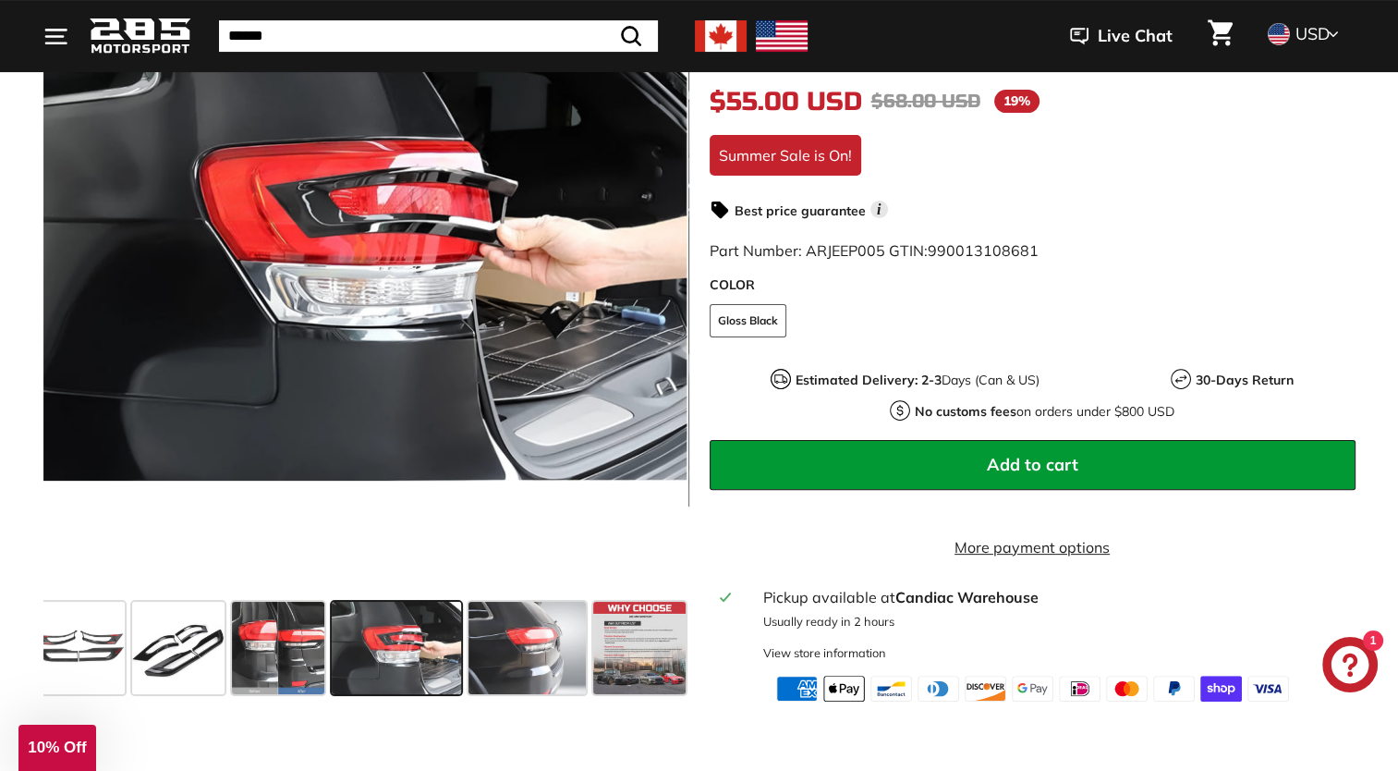
scroll to position [322, 0]
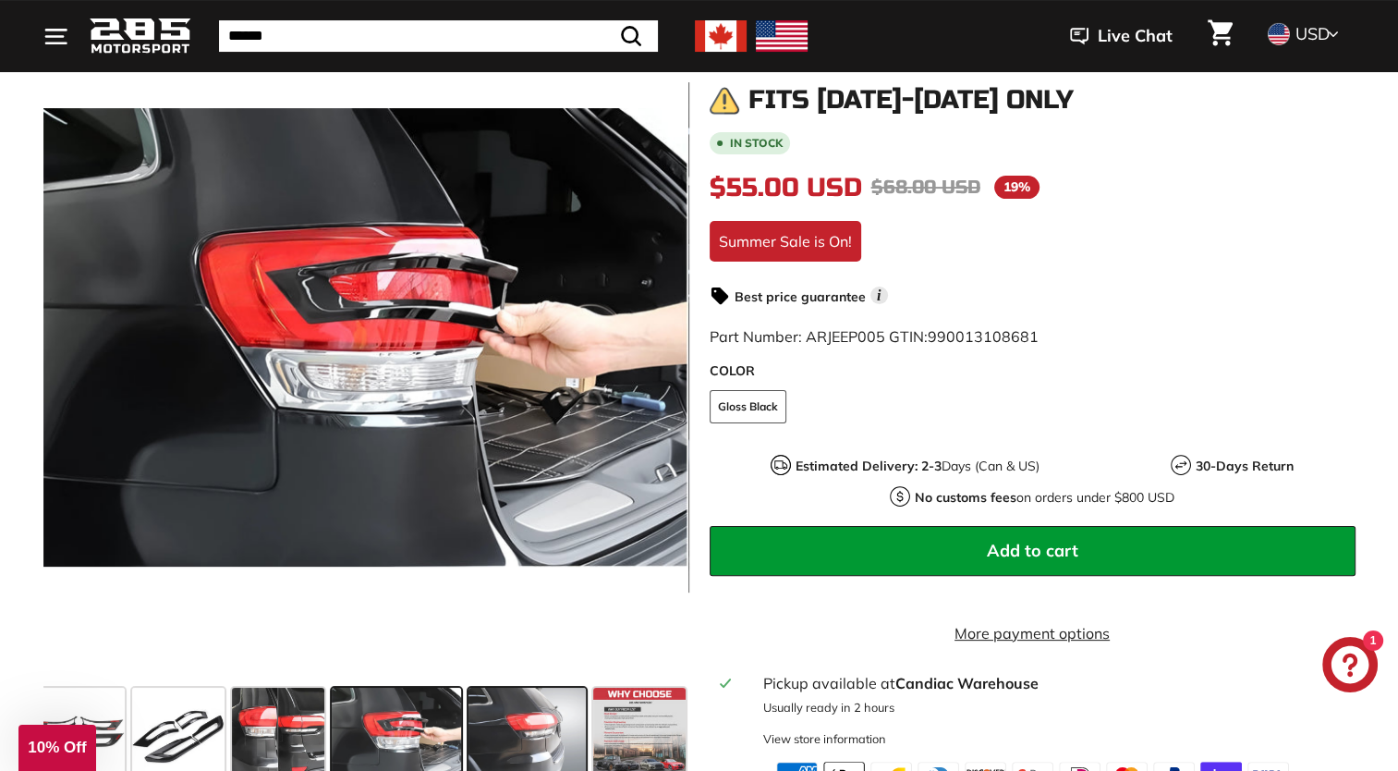
click at [547, 699] on span at bounding box center [527, 734] width 117 height 92
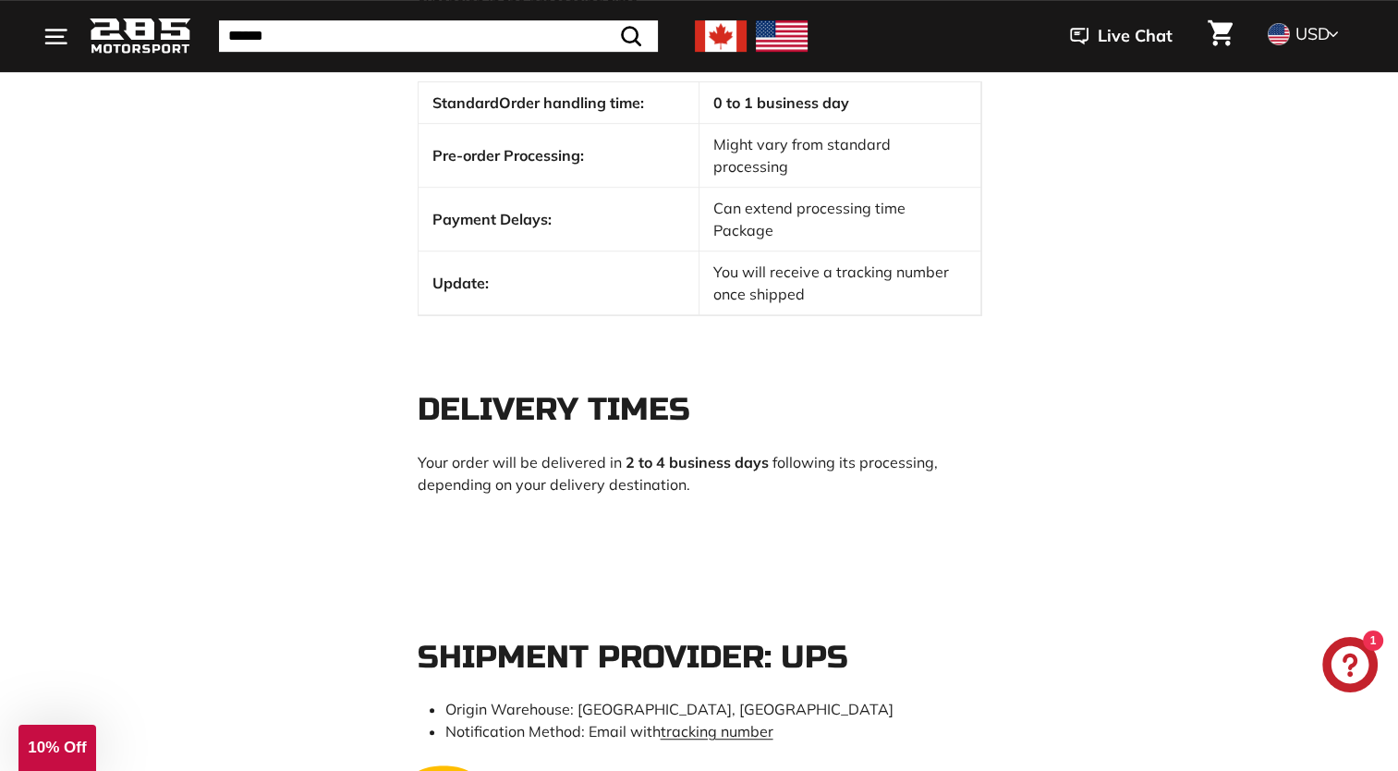
scroll to position [862, 0]
